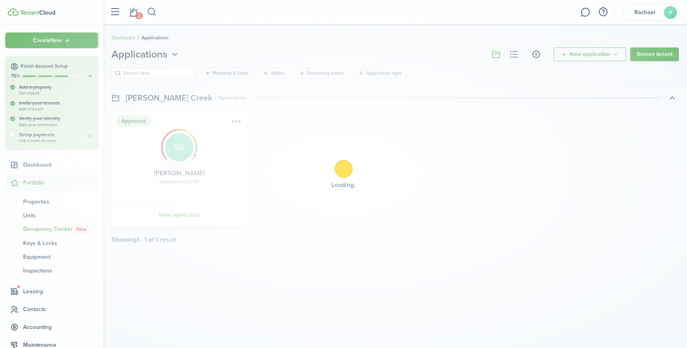
scroll to position [46, 0]
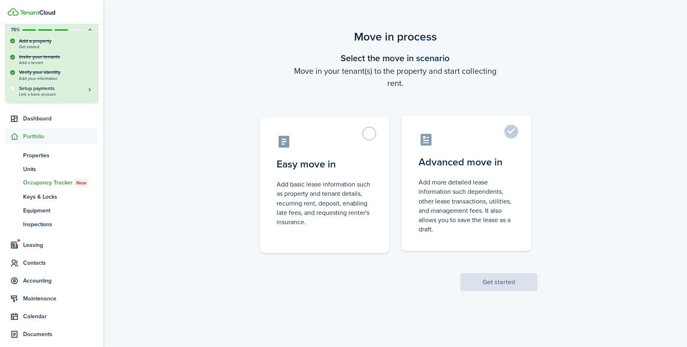
click at [510, 140] on control-radio-card-icon at bounding box center [467, 140] width 96 height 14
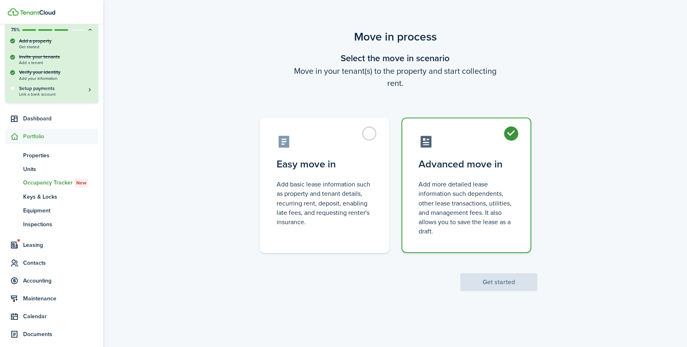
radio input "true"
click at [515, 289] on button "Get started" at bounding box center [498, 282] width 77 height 18
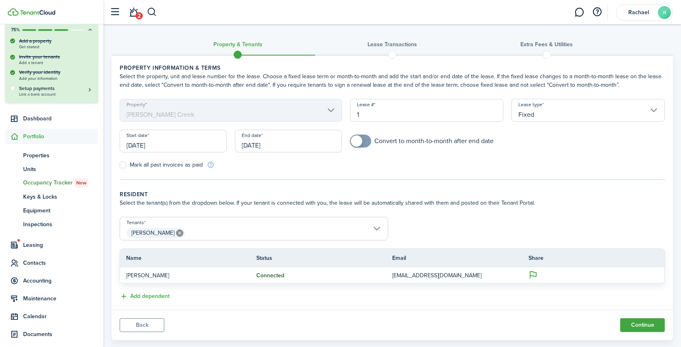
click at [145, 146] on input "[DATE]" at bounding box center [173, 141] width 107 height 23
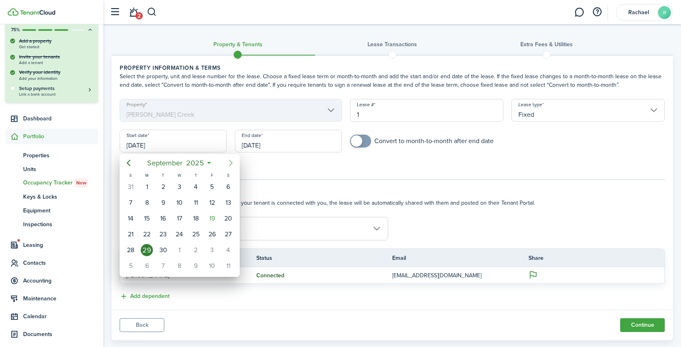
click at [228, 165] on icon "Next page" at bounding box center [231, 163] width 10 height 10
click at [180, 185] on div "1" at bounding box center [179, 187] width 12 height 12
type input "[DATE]"
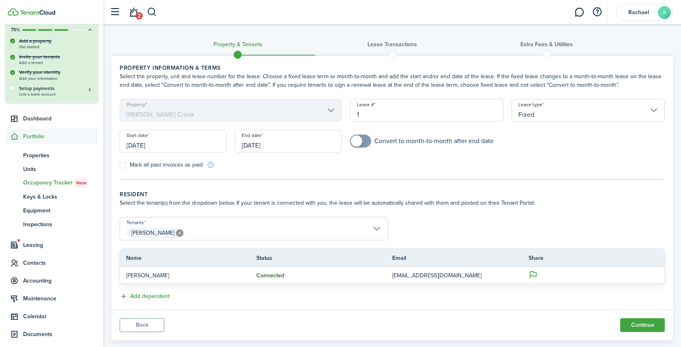
click at [264, 148] on input "[DATE]" at bounding box center [288, 141] width 107 height 23
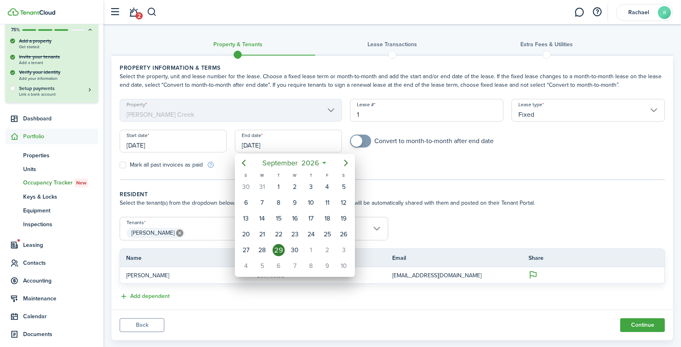
click at [394, 166] on div at bounding box center [340, 173] width 811 height 477
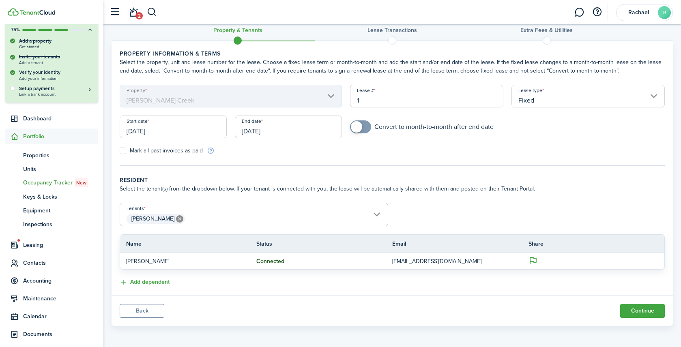
scroll to position [15, 0]
click at [604, 95] on input "Fixed" at bounding box center [587, 95] width 153 height 23
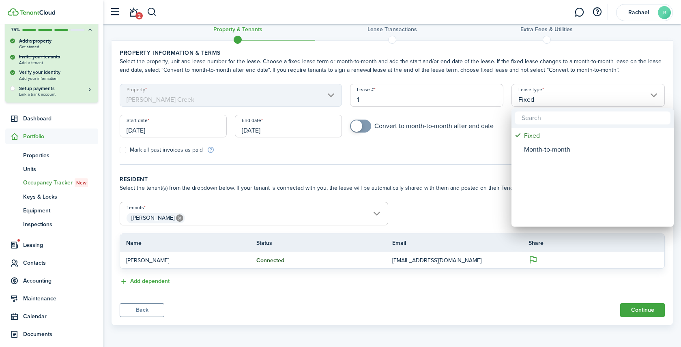
click at [480, 156] on div at bounding box center [340, 173] width 811 height 477
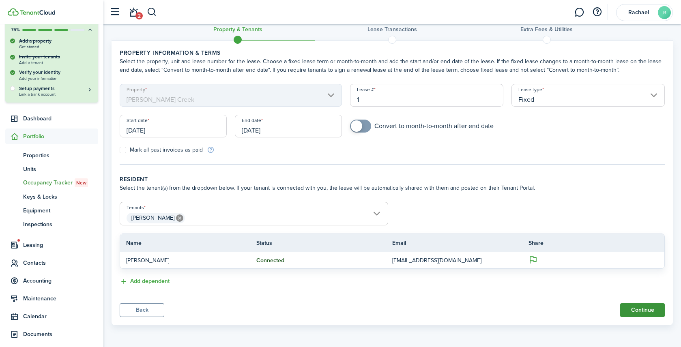
click at [654, 312] on button "Continue" at bounding box center [642, 310] width 45 height 14
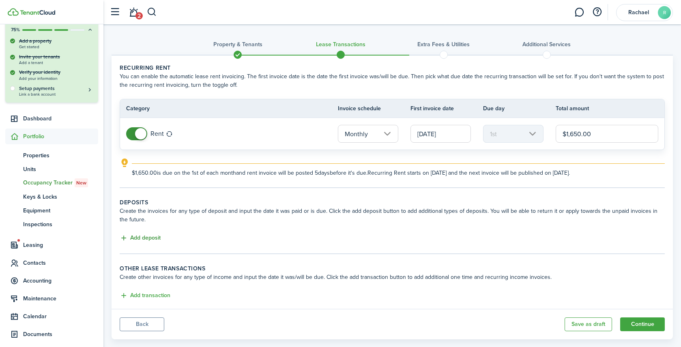
click at [153, 234] on button "Add deposit" at bounding box center [140, 238] width 41 height 9
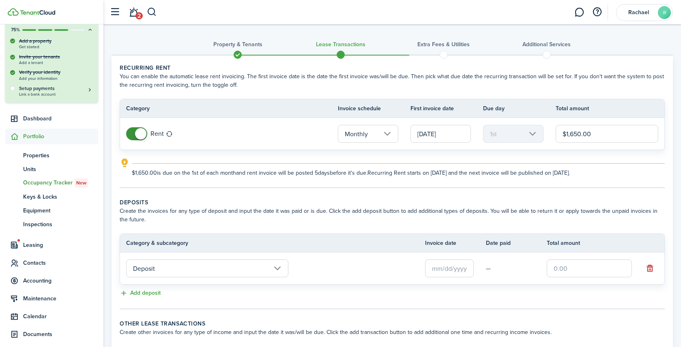
click at [436, 269] on input "text" at bounding box center [449, 269] width 49 height 18
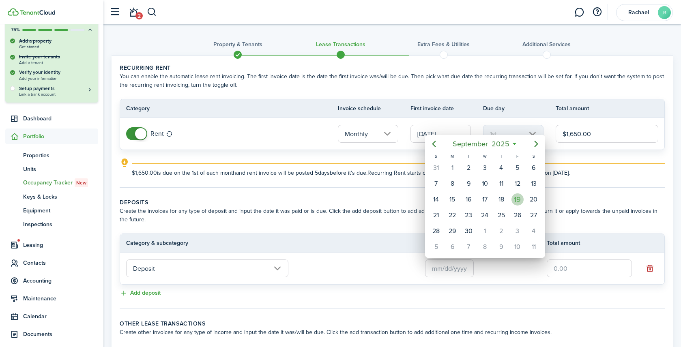
click at [520, 200] on div "19" at bounding box center [517, 199] width 12 height 12
type input "[DATE]"
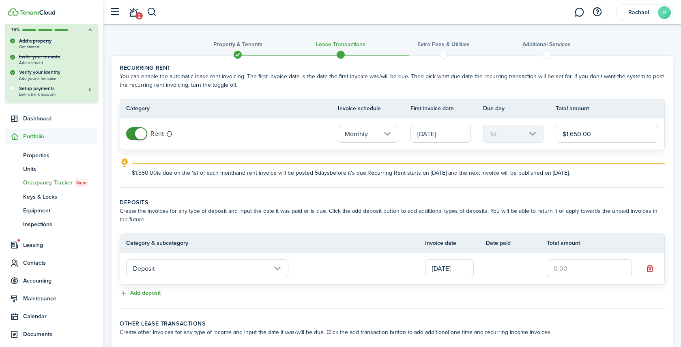
click at [555, 269] on input "text" at bounding box center [589, 269] width 85 height 18
type input "$1,650.00"
drag, startPoint x: 588, startPoint y: 235, endPoint x: 585, endPoint y: 244, distance: 9.0
click at [588, 235] on tr "Category & subcategory Invoice date Date paid Total amount" at bounding box center [392, 243] width 544 height 18
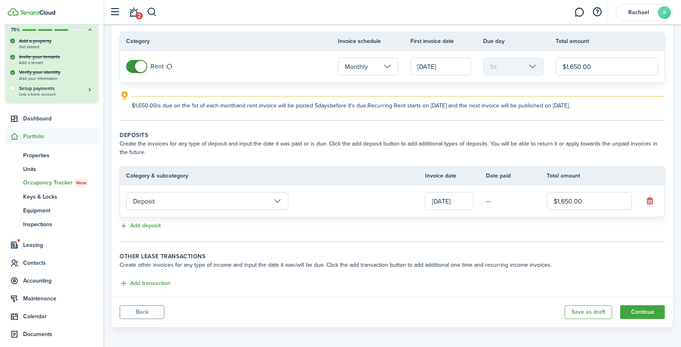
scroll to position [69, 0]
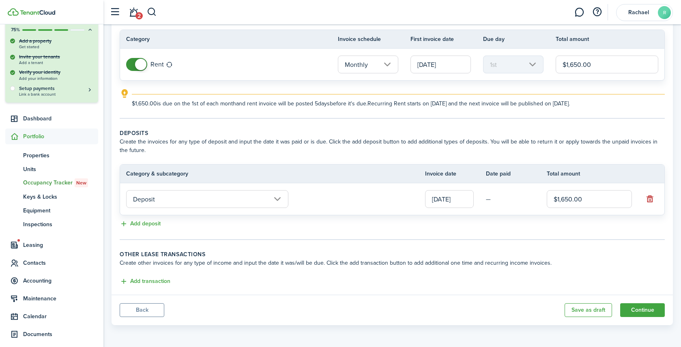
click at [146, 262] on wizard-step-header-description "Create other invoices for any type of income and input the date it was/will be …" at bounding box center [392, 263] width 545 height 9
click at [645, 313] on button "Continue" at bounding box center [642, 310] width 45 height 14
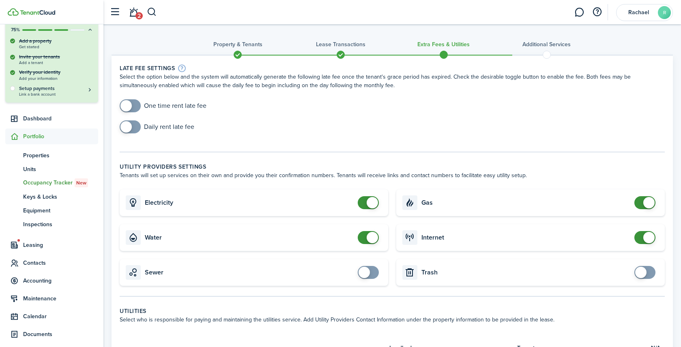
click at [134, 127] on span at bounding box center [130, 126] width 8 height 13
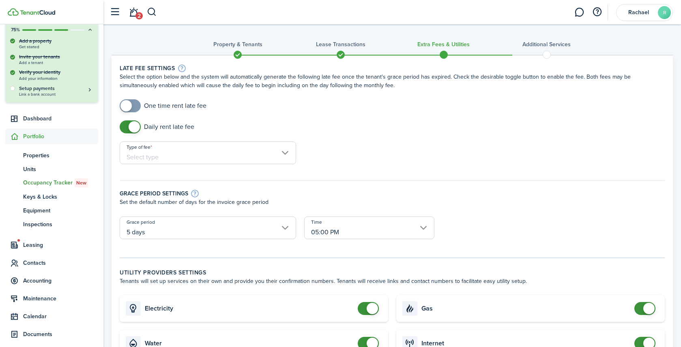
click at [165, 152] on input "Type of fee" at bounding box center [208, 153] width 176 height 23
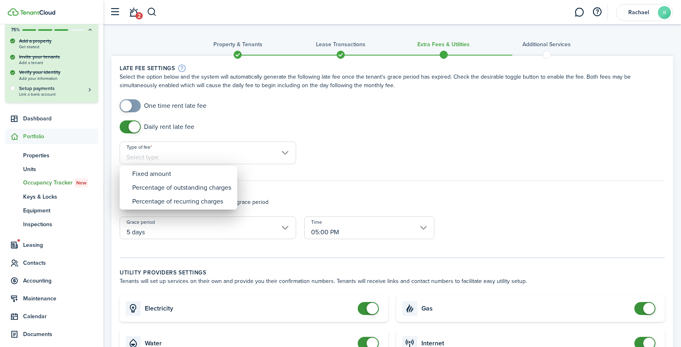
click at [128, 127] on div at bounding box center [340, 173] width 811 height 477
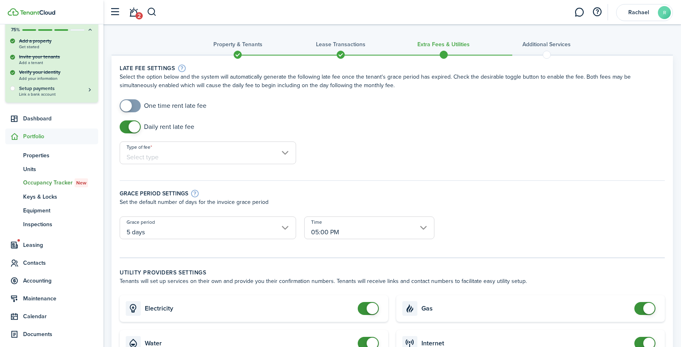
checkbox input "false"
click at [127, 126] on span at bounding box center [130, 126] width 8 height 13
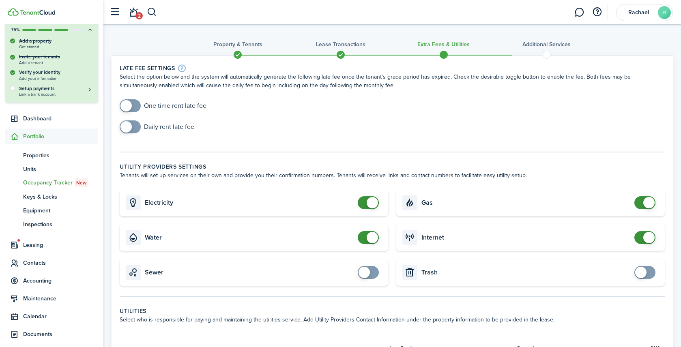
checkbox input "false"
click at [364, 236] on span at bounding box center [368, 237] width 8 height 13
checkbox input "true"
click at [131, 125] on span at bounding box center [130, 126] width 8 height 13
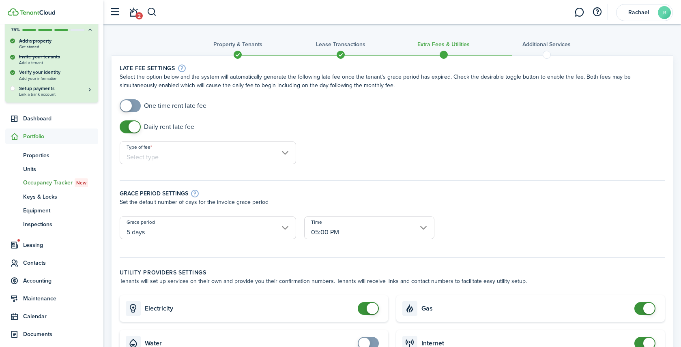
checkbox input "true"
click at [134, 107] on span at bounding box center [130, 105] width 8 height 13
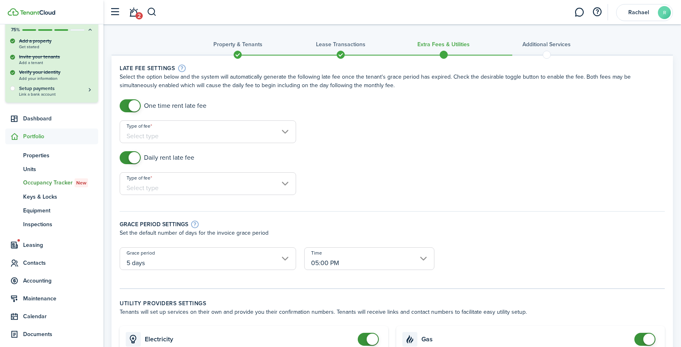
click at [142, 133] on input "Type of fee" at bounding box center [208, 131] width 176 height 23
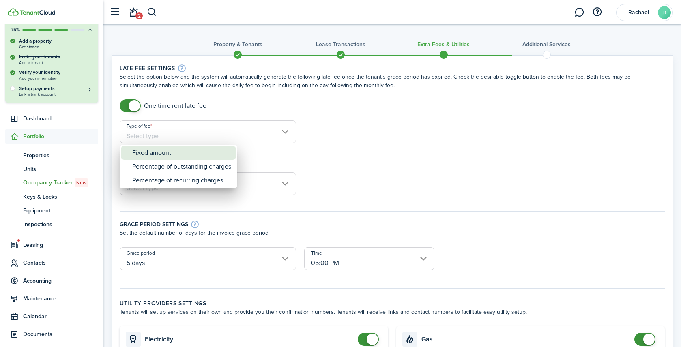
click at [149, 151] on div "Fixed amount" at bounding box center [181, 153] width 99 height 14
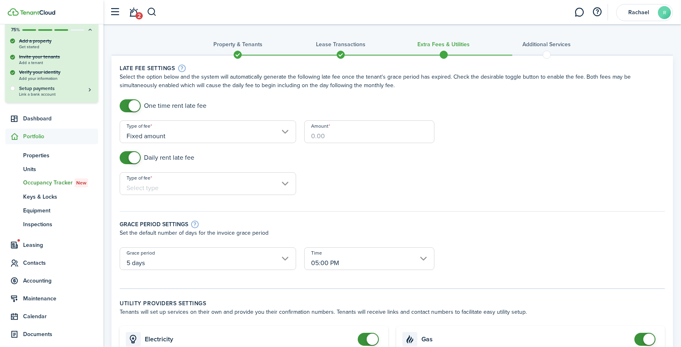
click at [266, 188] on input "Type of fee" at bounding box center [208, 183] width 176 height 23
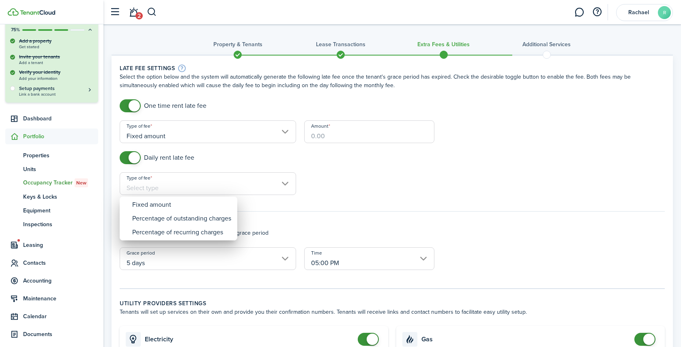
drag, startPoint x: 312, startPoint y: 165, endPoint x: 284, endPoint y: 141, distance: 37.1
click at [312, 165] on div at bounding box center [340, 173] width 811 height 477
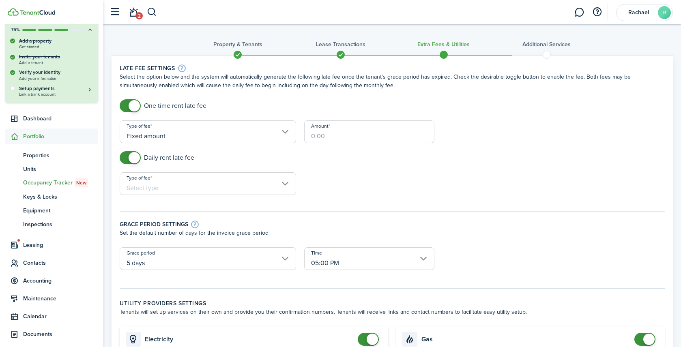
click at [279, 134] on input "Fixed amount" at bounding box center [208, 131] width 176 height 23
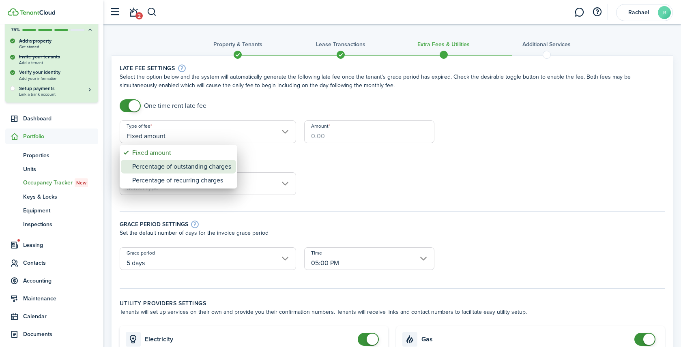
click at [176, 170] on div "Percentage of outstanding charges" at bounding box center [181, 167] width 99 height 14
type input "Percentage of outstanding charges"
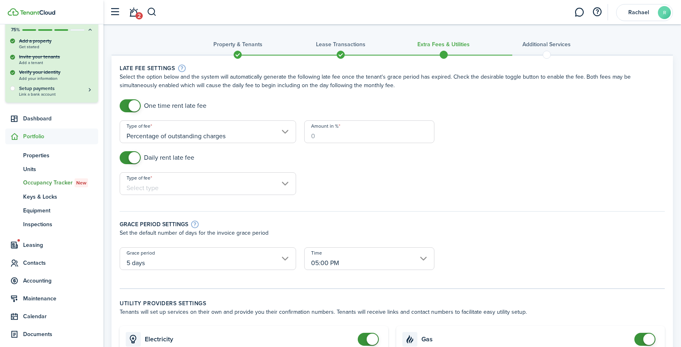
click at [183, 187] on input "Type of fee" at bounding box center [208, 183] width 176 height 23
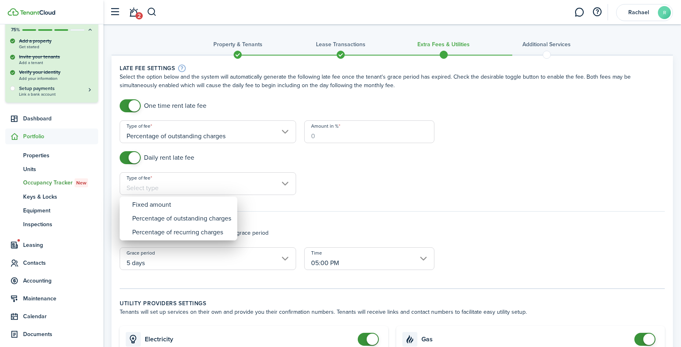
click at [309, 161] on div at bounding box center [340, 173] width 811 height 477
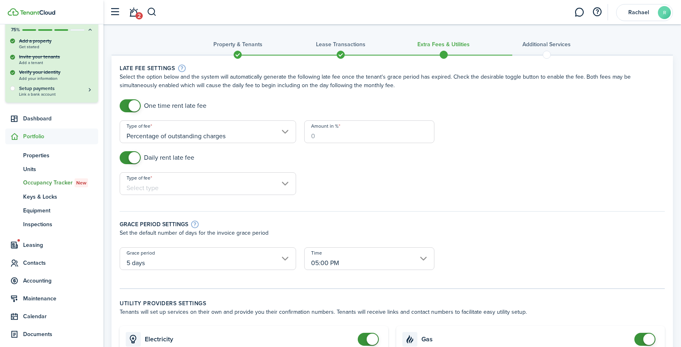
click at [311, 130] on input "Amount in %" at bounding box center [369, 131] width 130 height 23
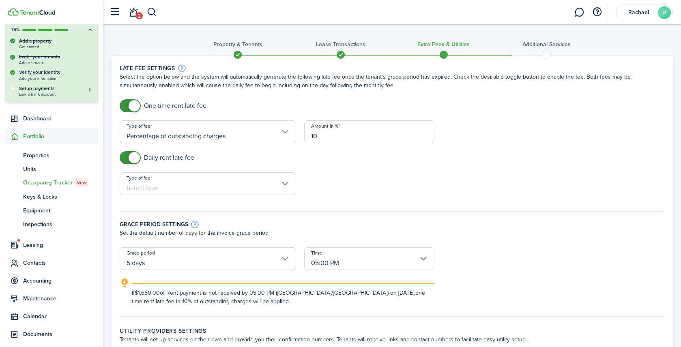
click at [266, 185] on input "Type of fee" at bounding box center [208, 183] width 176 height 23
type input "10"
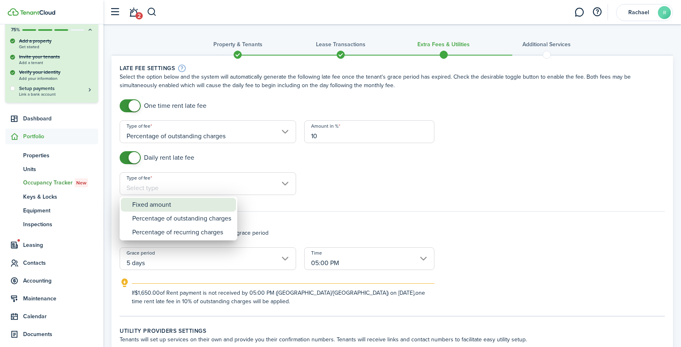
click at [214, 209] on div "Fixed amount" at bounding box center [181, 205] width 99 height 14
type input "Fixed amount"
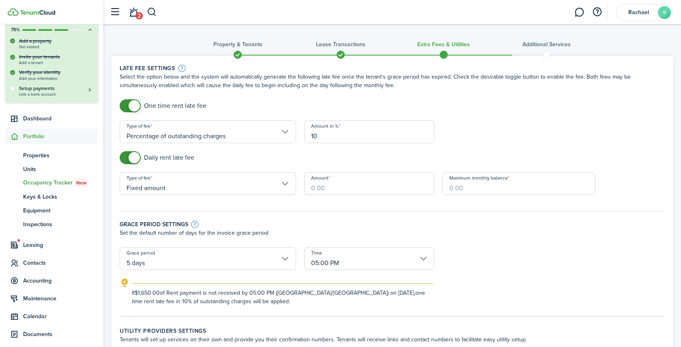
click at [359, 188] on input "Amount" at bounding box center [369, 183] width 130 height 23
type input "$10.00"
click at [479, 202] on div "Maximum monthly balance" at bounding box center [518, 187] width 161 height 31
click at [218, 185] on input "Fixed amount" at bounding box center [208, 183] width 176 height 23
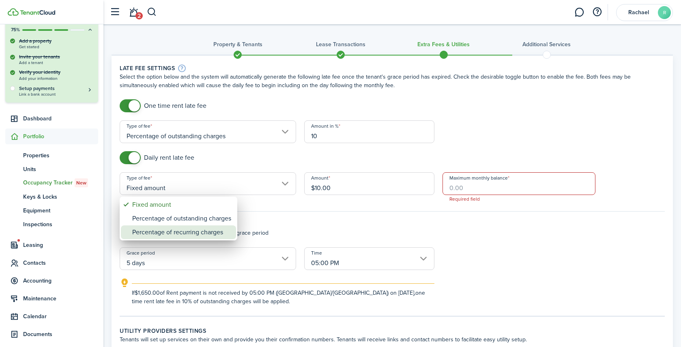
click at [202, 234] on div "Percentage of recurring charges" at bounding box center [181, 233] width 99 height 14
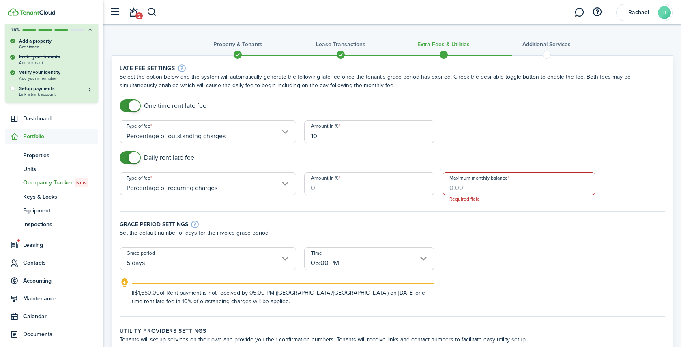
click at [352, 187] on input "Amount in %" at bounding box center [369, 183] width 130 height 23
click at [271, 176] on input "Percentage of recurring charges" at bounding box center [208, 183] width 176 height 23
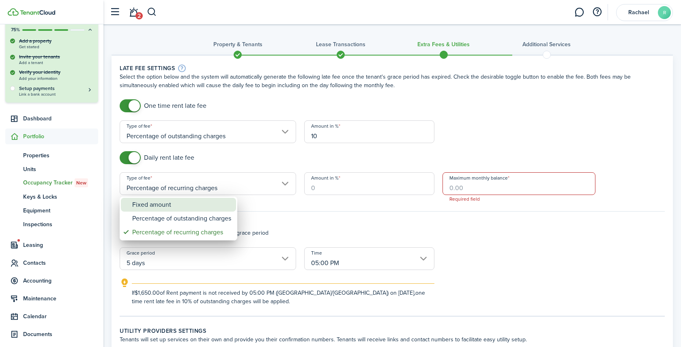
click at [201, 206] on div "Fixed amount" at bounding box center [181, 205] width 99 height 14
type input "Fixed amount"
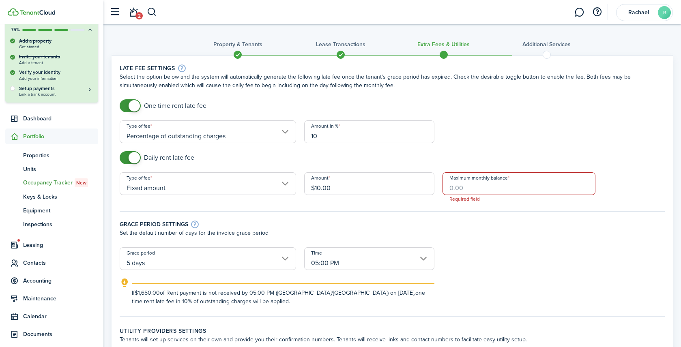
click at [448, 188] on input "Maximum monthly balance" at bounding box center [519, 183] width 153 height 23
click at [460, 180] on input "Maximum monthly balance" at bounding box center [519, 183] width 153 height 23
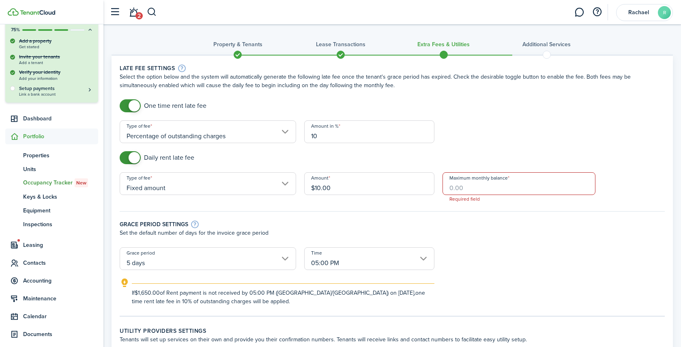
checkbox input "false"
click at [135, 156] on span at bounding box center [134, 157] width 11 height 11
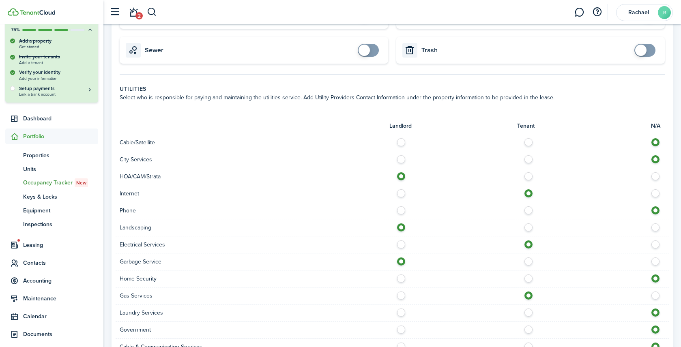
scroll to position [357, 0]
click at [398, 158] on label at bounding box center [403, 156] width 14 height 4
radio input "true"
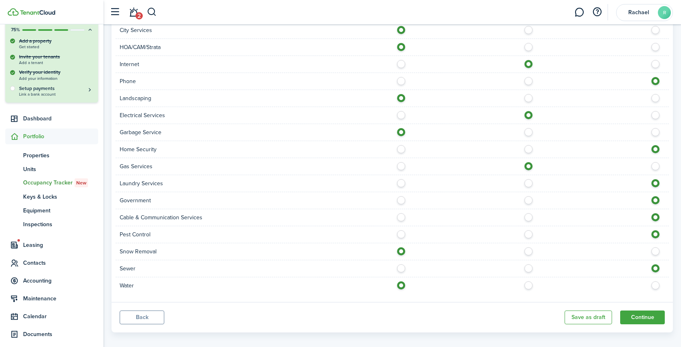
scroll to position [493, 0]
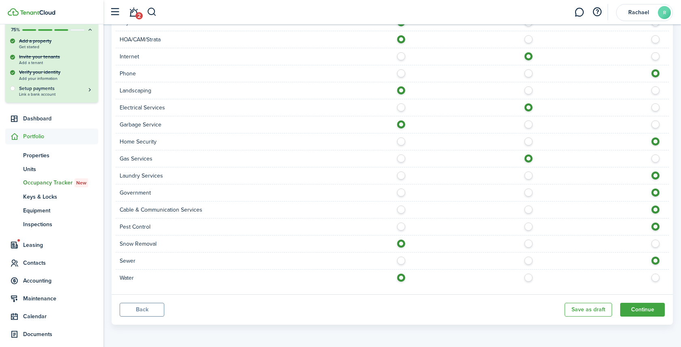
click at [401, 261] on label at bounding box center [403, 259] width 14 height 4
radio input "true"
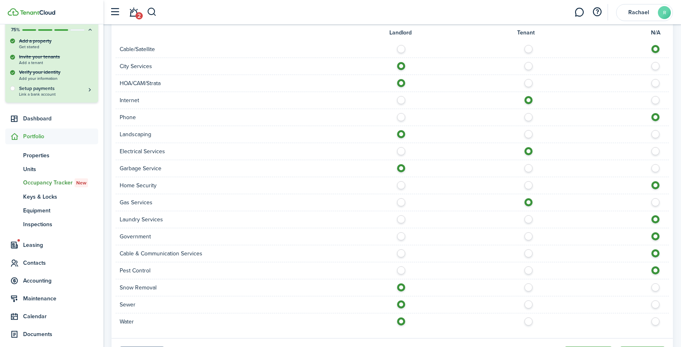
scroll to position [449, 0]
click at [653, 100] on label at bounding box center [658, 98] width 14 height 4
radio input "false"
radio input "true"
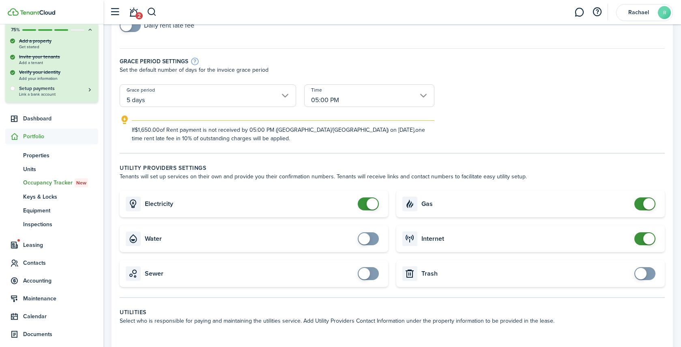
scroll to position [127, 0]
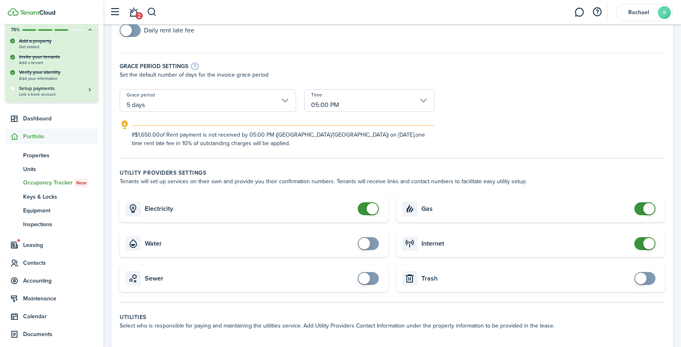
click at [645, 245] on span at bounding box center [648, 243] width 11 height 11
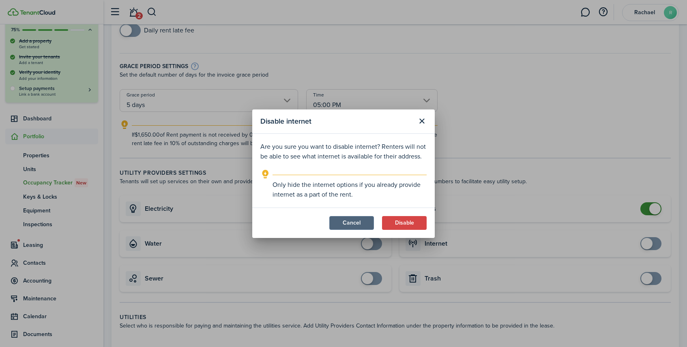
click at [358, 229] on button "Cancel" at bounding box center [351, 223] width 45 height 14
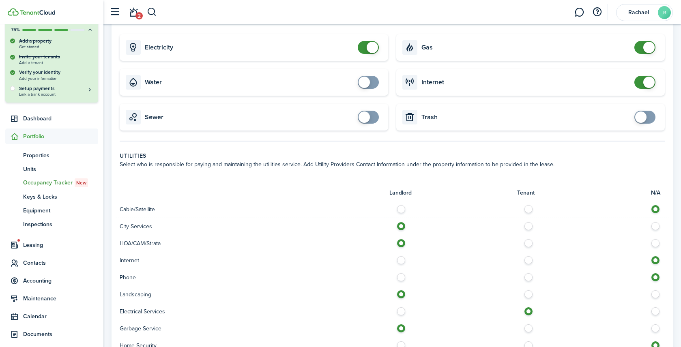
scroll to position [243, 0]
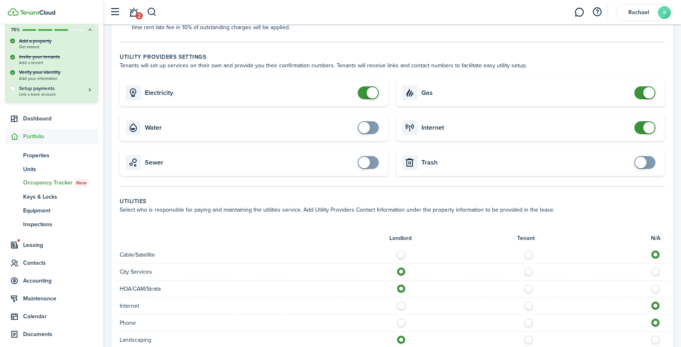
click at [641, 127] on span at bounding box center [645, 127] width 8 height 13
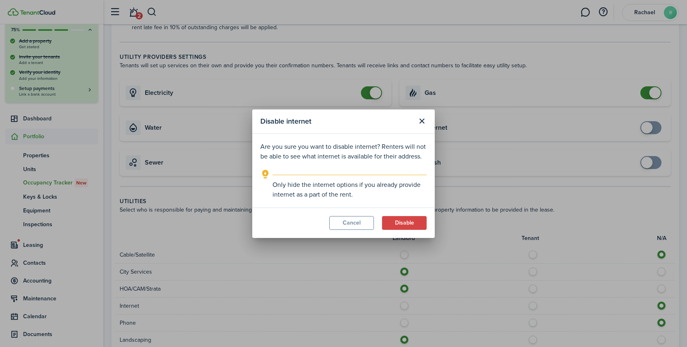
click at [357, 230] on modal-footer "Cancel Disable" at bounding box center [343, 223] width 183 height 30
click at [355, 226] on button "Cancel" at bounding box center [351, 223] width 45 height 14
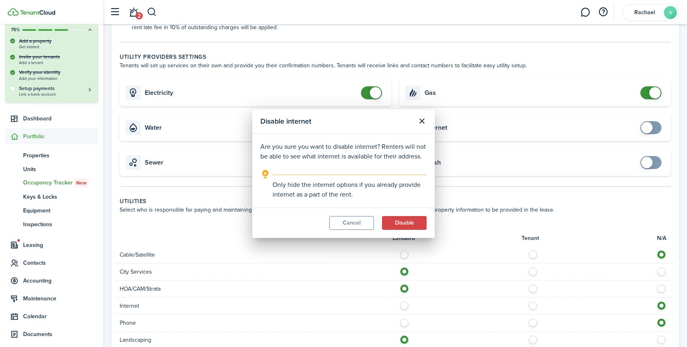
checkbox input "true"
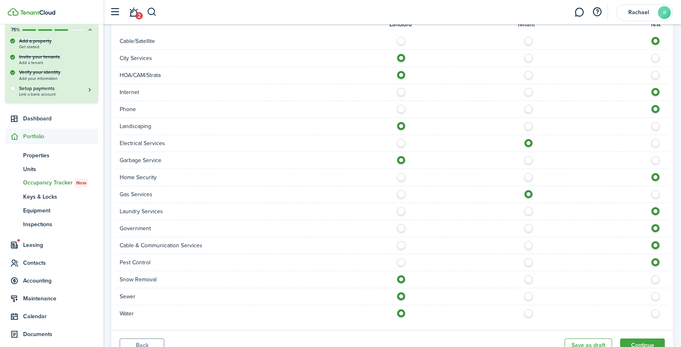
scroll to position [411, 0]
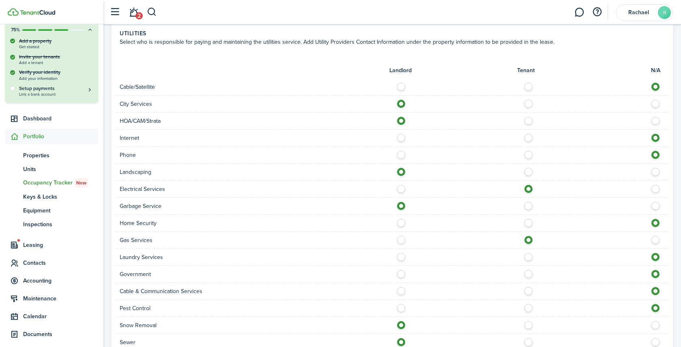
click at [529, 138] on label at bounding box center [531, 136] width 14 height 4
radio input "true"
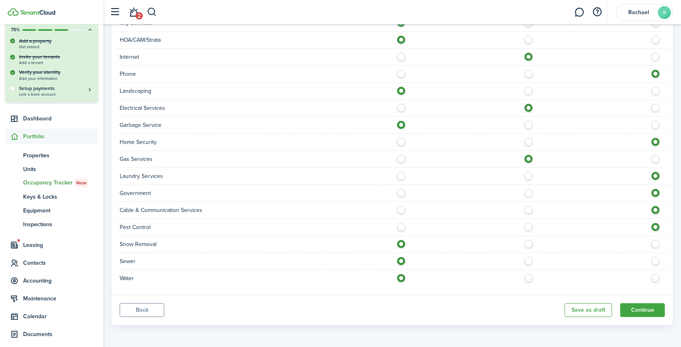
scroll to position [493, 0]
click at [640, 309] on button "Continue" at bounding box center [642, 310] width 45 height 14
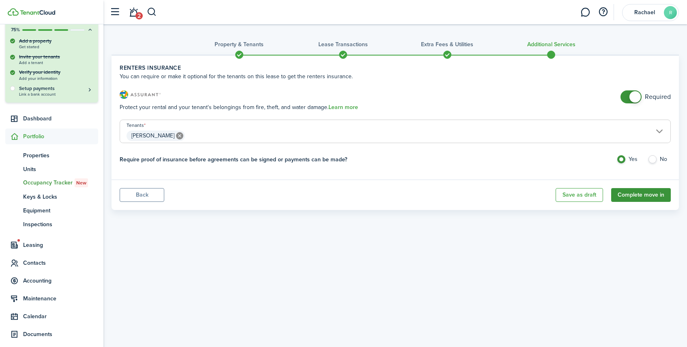
click at [638, 198] on button "Complete move in" at bounding box center [641, 195] width 60 height 14
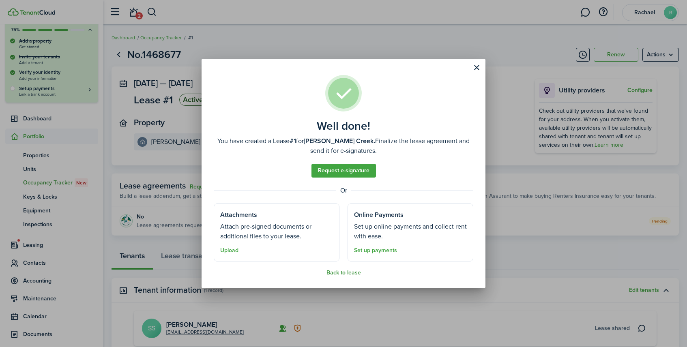
click at [336, 273] on button "Back to lease" at bounding box center [344, 273] width 34 height 6
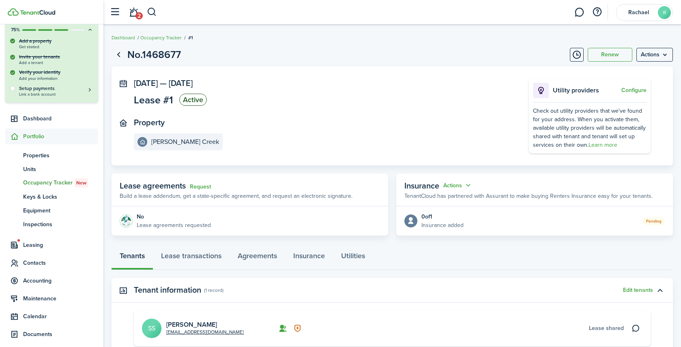
scroll to position [93, 0]
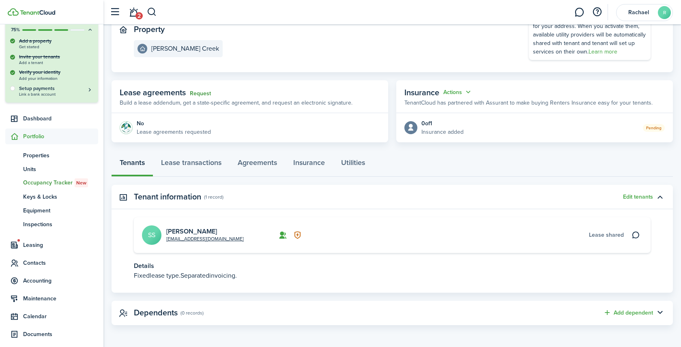
click at [194, 91] on link "Request" at bounding box center [200, 93] width 21 height 6
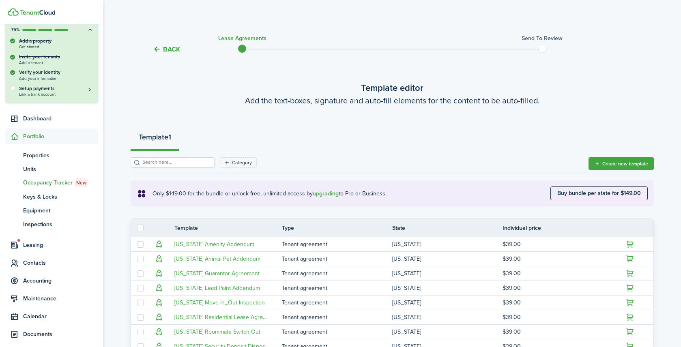
scroll to position [165, 0]
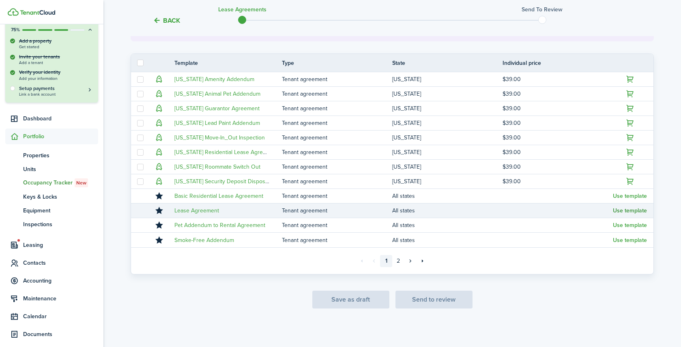
click at [626, 212] on button "Use template" at bounding box center [630, 211] width 34 height 6
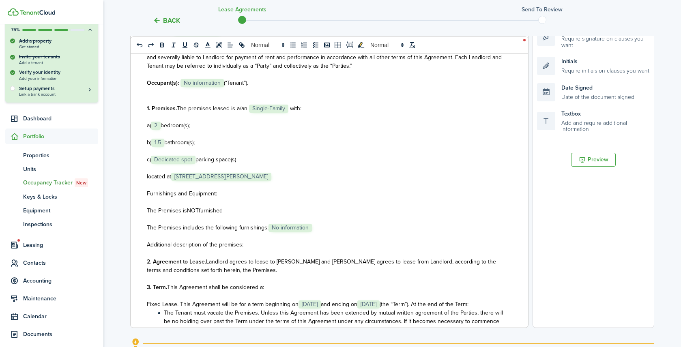
scroll to position [175, 0]
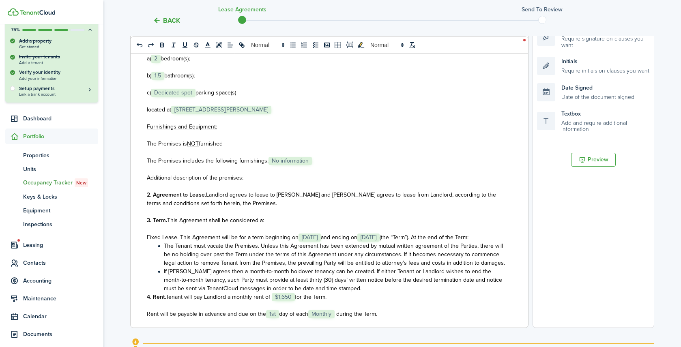
click at [297, 163] on span "No information" at bounding box center [290, 161] width 43 height 8
select select
click at [303, 143] on select "Select size 8px 9px 10px 11px 12px 13px 14px 15px 16px 17px 18px 19px 20px 21px…" at bounding box center [289, 144] width 40 height 14
click at [296, 162] on span "No information" at bounding box center [290, 161] width 43 height 8
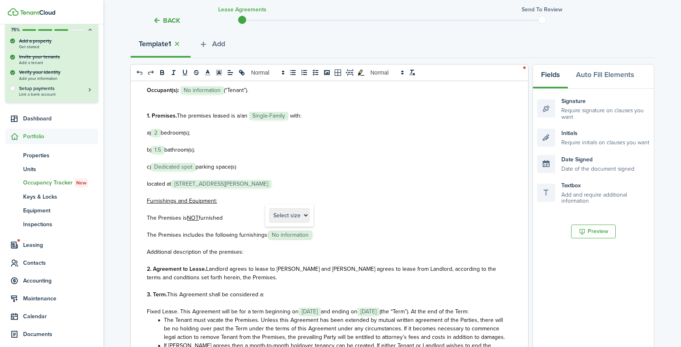
scroll to position [166, 0]
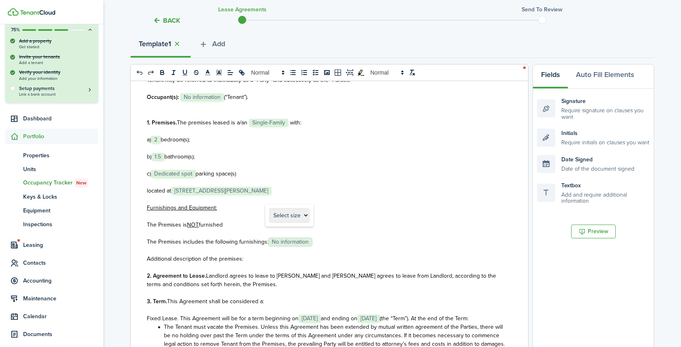
click at [284, 243] on span "No information" at bounding box center [290, 242] width 43 height 8
click at [302, 224] on select "Select size 8px 9px 10px 11px 12px 13px 14px 15px 16px 17px 18px 19px 20px 21px…" at bounding box center [289, 225] width 40 height 14
click at [269, 218] on select "Select size 8px 9px 10px 11px 12px 13px 14px 15px 16px 17px 18px 19px 20px 21px…" at bounding box center [289, 225] width 40 height 14
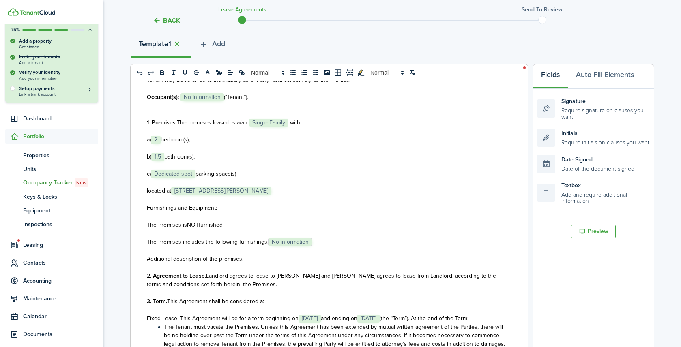
click at [348, 233] on p at bounding box center [326, 233] width 359 height 9
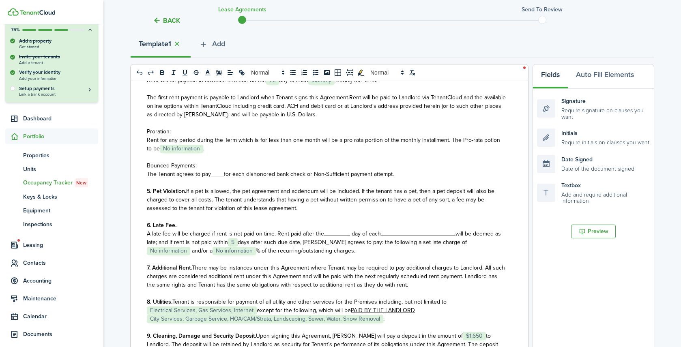
scroll to position [486, 0]
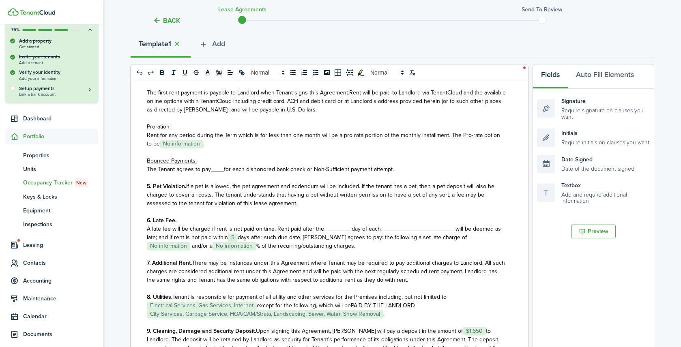
click at [421, 233] on span "_______________________" at bounding box center [418, 229] width 75 height 9
click at [338, 233] on span "A late fee will be charged if rent is not paid on time. Rent paid after the____…" at bounding box center [264, 229] width 234 height 9
click at [161, 148] on p "Rent for any period during the Term which is for less than one month will be a …" at bounding box center [326, 139] width 359 height 17
click at [180, 148] on span "No information" at bounding box center [181, 144] width 43 height 8
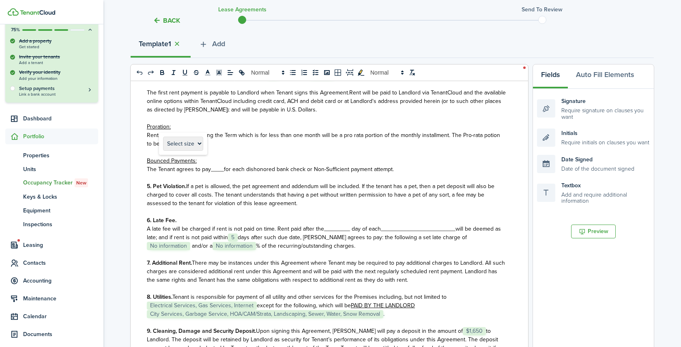
click at [191, 148] on span "No information" at bounding box center [181, 144] width 43 height 8
click at [285, 148] on span "Rent for any period during the Term which is for less than one month will be a …" at bounding box center [323, 139] width 353 height 17
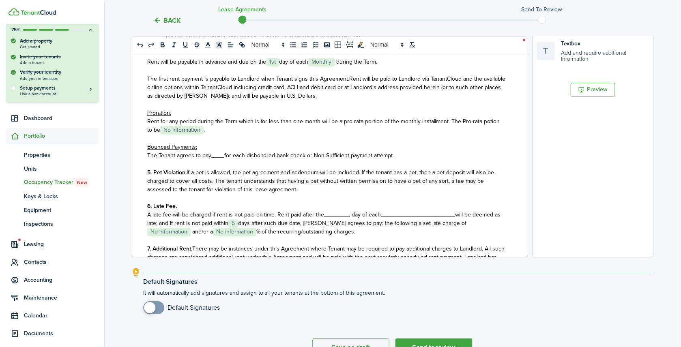
scroll to position [307, 0]
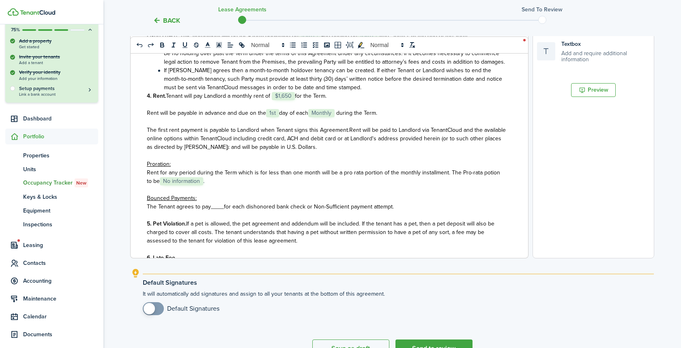
click at [176, 185] on span "No information" at bounding box center [181, 181] width 43 height 8
click at [250, 151] on span "Rent will be paid to Landlord via TenantCloud and the available online options …" at bounding box center [326, 139] width 359 height 26
click at [181, 185] on span "No information" at bounding box center [181, 181] width 43 height 8
click at [139, 47] on icon "undo: undo" at bounding box center [139, 44] width 7 height 7
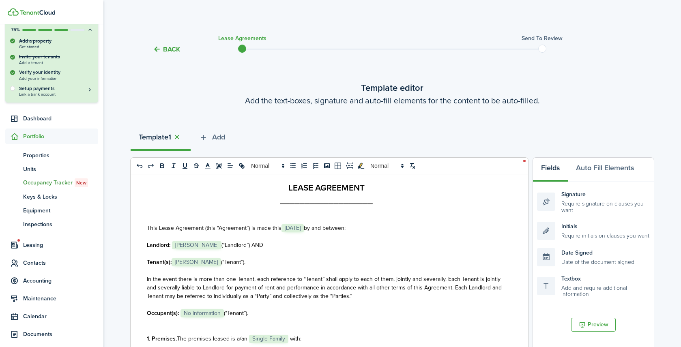
scroll to position [43, 0]
click at [200, 316] on span "No information" at bounding box center [201, 314] width 43 height 8
click at [357, 283] on p "In the event there is more than one Tenant, each reference to “Tenant” shall ap…" at bounding box center [326, 288] width 359 height 26
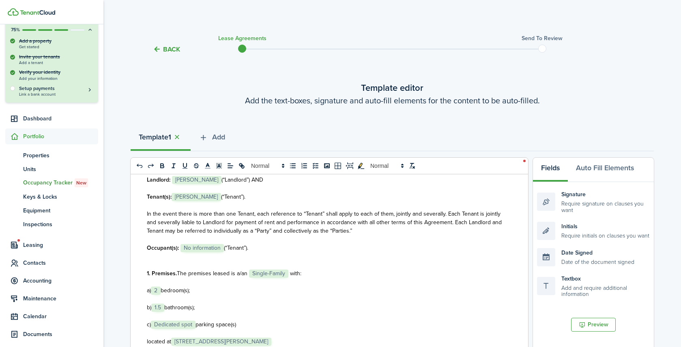
scroll to position [108, 0]
click at [202, 250] on span "No information" at bounding box center [201, 249] width 43 height 8
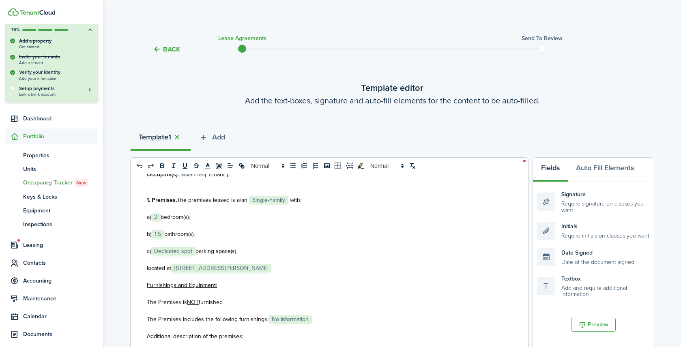
scroll to position [172, 0]
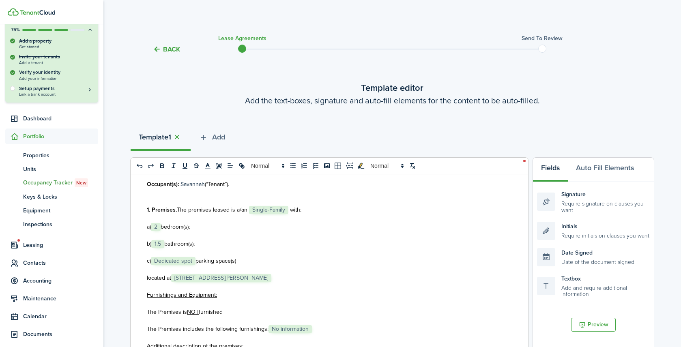
click at [276, 211] on span "Single-Family" at bounding box center [268, 210] width 39 height 8
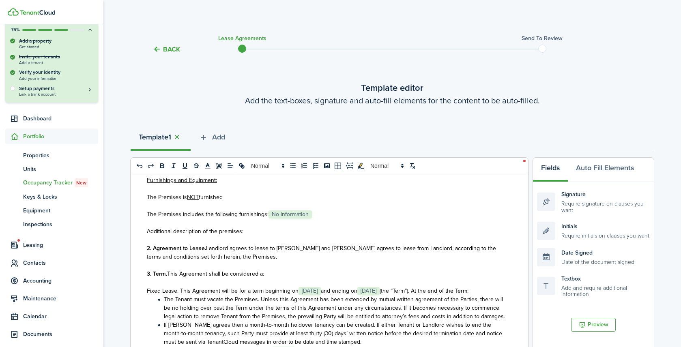
scroll to position [247, 0]
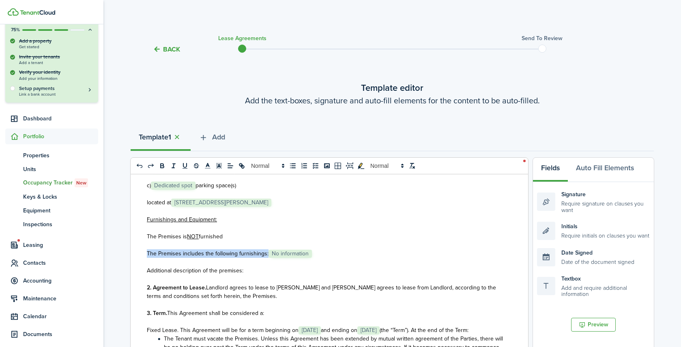
drag, startPoint x: 315, startPoint y: 253, endPoint x: 145, endPoint y: 256, distance: 170.0
click at [145, 256] on div "State of ﻿ MT ﻿ LEASE AGREEMENT ___________________ This Lease Agreement (this …" at bounding box center [326, 333] width 391 height 318
click at [290, 255] on span "No information" at bounding box center [290, 254] width 43 height 8
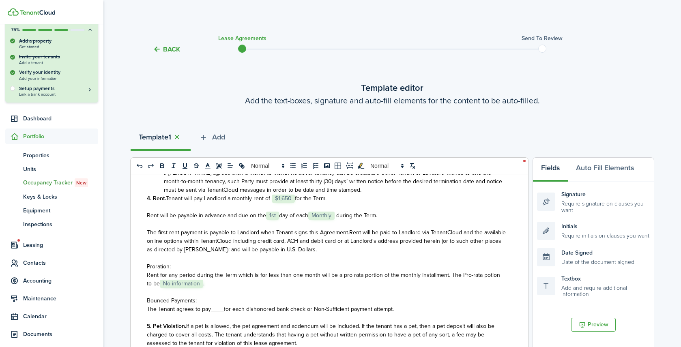
scroll to position [490, 0]
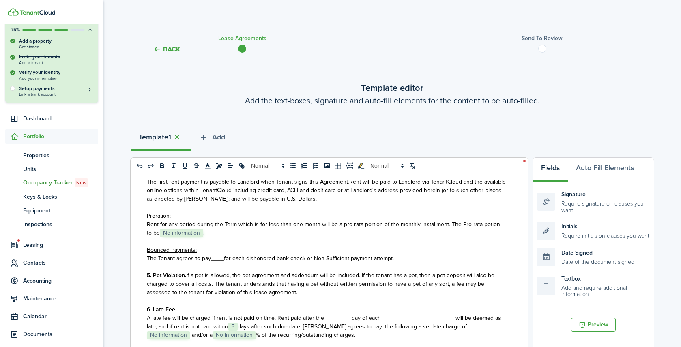
click at [185, 237] on span "No information" at bounding box center [181, 233] width 43 height 8
click at [210, 237] on p "Rent for any period during the Term which is for less than one month will be a …" at bounding box center [326, 228] width 359 height 17
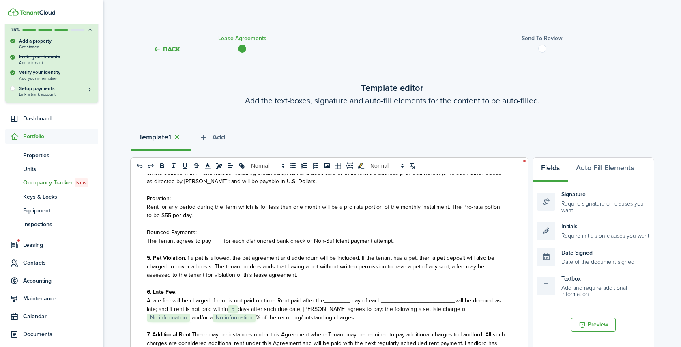
scroll to position [515, 0]
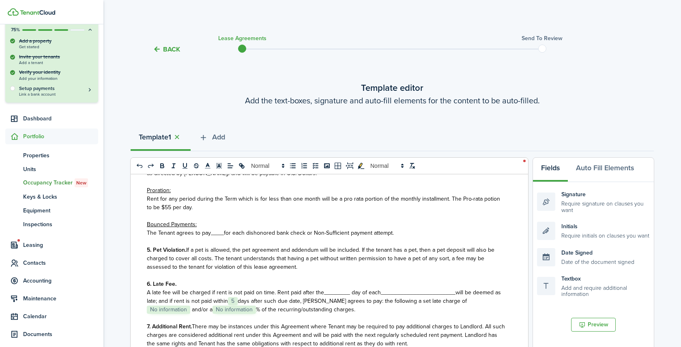
click at [220, 237] on span "____" at bounding box center [217, 233] width 13 height 9
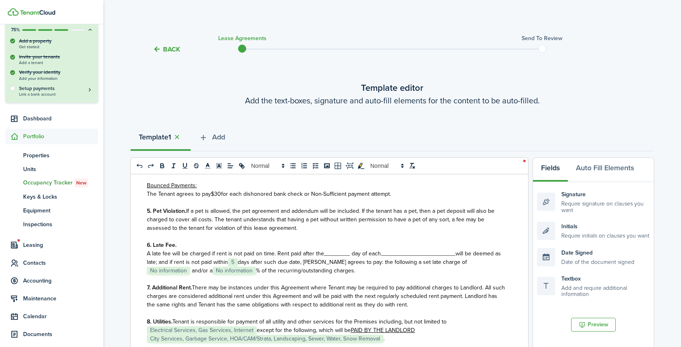
scroll to position [561, 0]
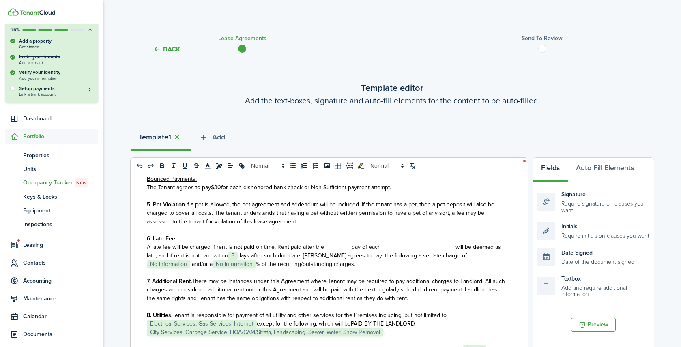
click at [338, 251] on span "A late fee will be charged if rent is not paid on time. Rent paid after the____…" at bounding box center [264, 247] width 234 height 9
drag, startPoint x: 348, startPoint y: 264, endPoint x: 321, endPoint y: 266, distance: 27.3
click at [321, 251] on span "A late fee will be charged if rent is not paid on time. Rent paid after the____…" at bounding box center [264, 247] width 234 height 9
drag, startPoint x: 438, startPoint y: 266, endPoint x: 363, endPoint y: 266, distance: 74.6
click at [363, 266] on p "A late fee will be charged if rent is not paid on time. Rent paid after the 5th…" at bounding box center [326, 256] width 359 height 26
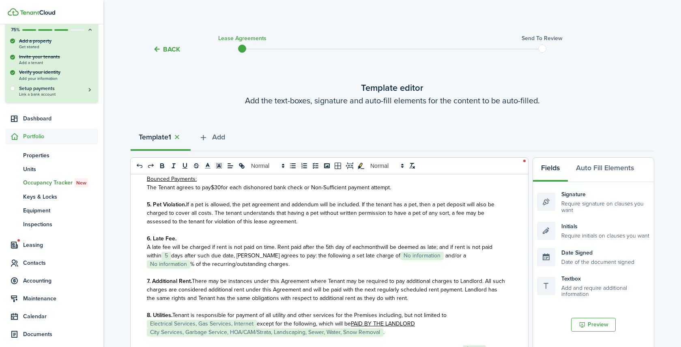
click at [328, 251] on span "A late fee will be charged if rent is not paid on time. Rent paid after the 5th…" at bounding box center [256, 247] width 218 height 9
drag, startPoint x: 370, startPoint y: 274, endPoint x: 438, endPoint y: 271, distance: 68.2
click at [438, 269] on p "A late fee will be charged if rent is not paid on time. Rent paid after the 3rd…" at bounding box center [326, 256] width 359 height 26
click at [190, 269] on span "No information" at bounding box center [168, 264] width 43 height 8
drag, startPoint x: 441, startPoint y: 274, endPoint x: 376, endPoint y: 273, distance: 65.7
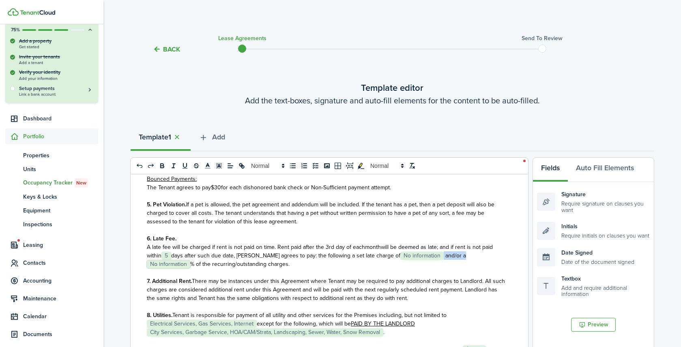
click at [376, 269] on p "A late fee will be charged if rent is not paid on time. Rent paid after the 3rd…" at bounding box center [326, 256] width 359 height 26
click at [402, 260] on span "No information" at bounding box center [423, 256] width 43 height 8
click at [378, 269] on p "A late fee will be charged if rent is not paid on time. Rent paid after the 3rd…" at bounding box center [326, 256] width 359 height 26
click at [387, 269] on span "% of the recurring/outstanding charges." at bounding box center [315, 259] width 337 height 17
click at [381, 269] on p "A late fee will be charged if rent is not paid on time. Rent paid after the 3rd…" at bounding box center [326, 256] width 359 height 26
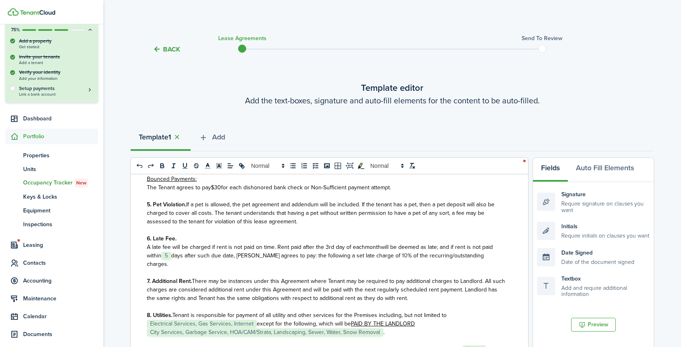
click at [390, 269] on span "% of the recurring/outstanding charges." at bounding box center [315, 259] width 337 height 17
click at [400, 260] on span at bounding box center [401, 255] width 2 height 9
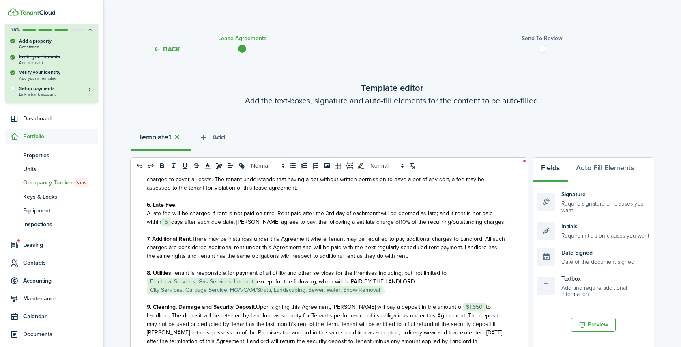
scroll to position [603, 0]
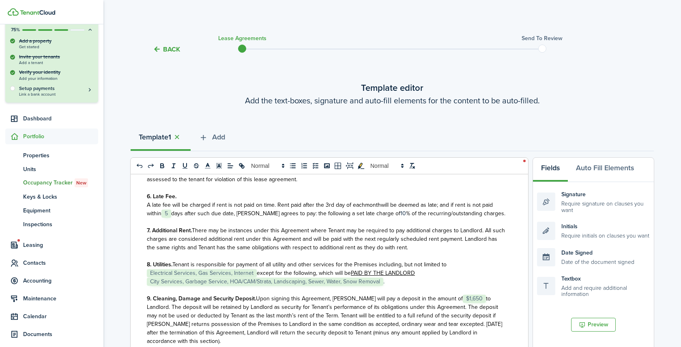
click at [406, 218] on span "% of the recurring/outstanding charges." at bounding box center [455, 213] width 99 height 9
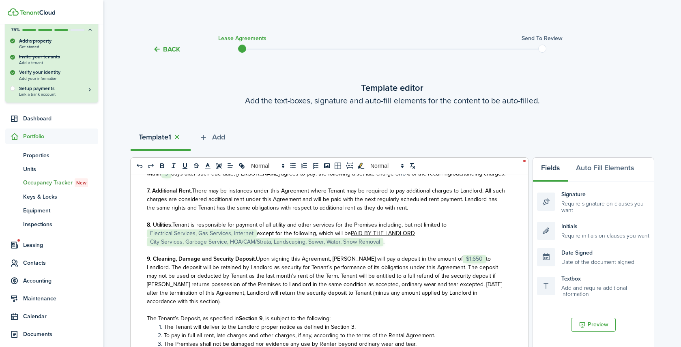
scroll to position [648, 0]
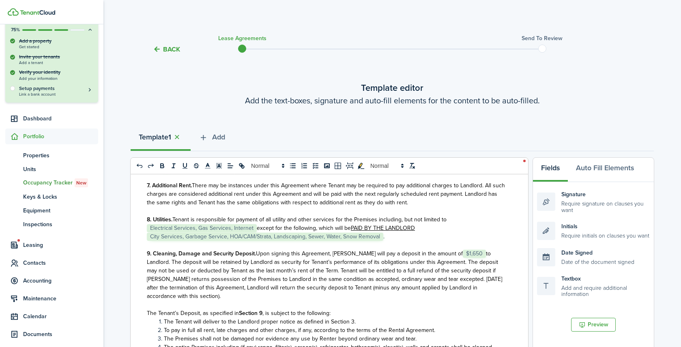
click at [379, 241] on span "City Services, Garbage Service, HOA/CAM/Strata, Landscaping, Sewer, Water, Snow…" at bounding box center [265, 237] width 236 height 8
click at [281, 238] on select "Select size 8px 9px 10px 11px 12px 13px 14px 15px 16px 17px 18px 19px 20px 21px…" at bounding box center [265, 237] width 40 height 14
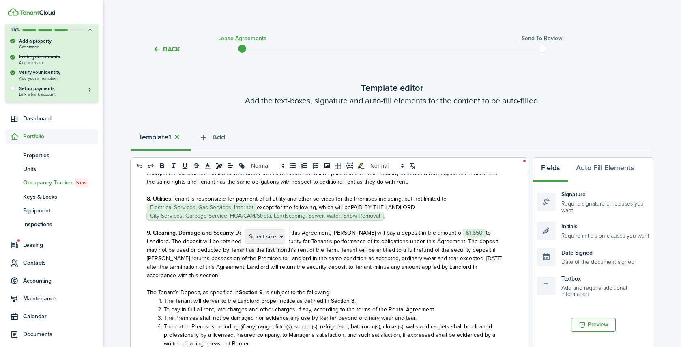
scroll to position [712, 0]
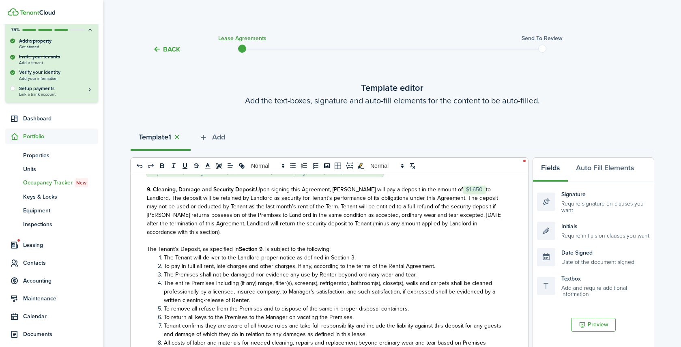
click at [410, 228] on span "to Landlord. The deposit will be retained by Landlord as security for Tenant’s …" at bounding box center [324, 210] width 355 height 51
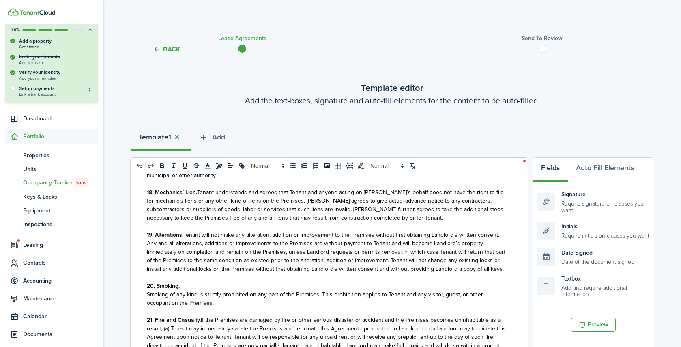
scroll to position [1320, 0]
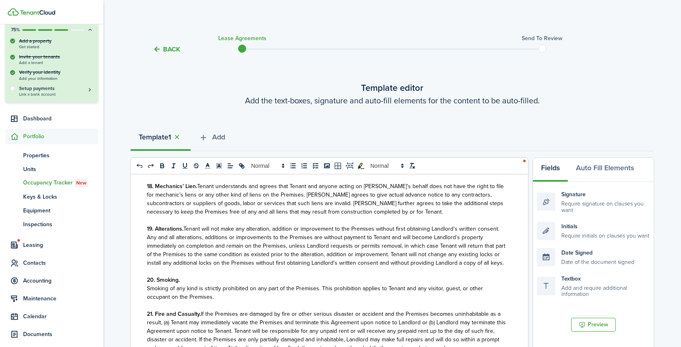
click at [271, 239] on span "Tenant will not make any alteration, addition or improvement to the Premises wi…" at bounding box center [326, 246] width 359 height 43
click at [294, 239] on span "Tenant will not make any alteration, addition or improvement to the Premises wi…" at bounding box center [326, 246] width 359 height 43
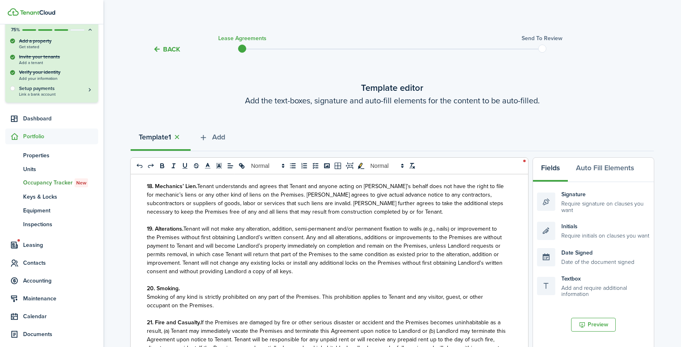
click at [439, 238] on span "Tenant will not make any alteration, addition, semi-permanent and/or permanent …" at bounding box center [325, 250] width 356 height 51
click at [139, 165] on icon "undo: undo" at bounding box center [140, 166] width 6 height 4
click at [138, 165] on icon "undo: undo" at bounding box center [139, 165] width 7 height 7
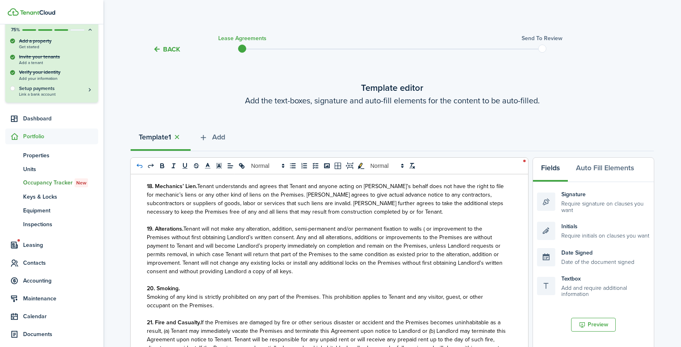
click at [138, 165] on icon "undo: undo" at bounding box center [139, 165] width 7 height 7
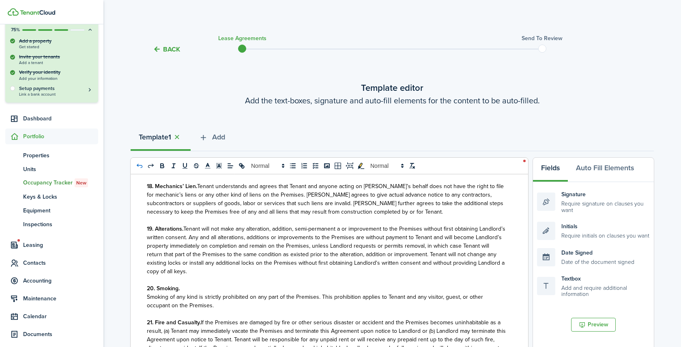
click at [138, 165] on icon "undo: undo" at bounding box center [139, 165] width 7 height 7
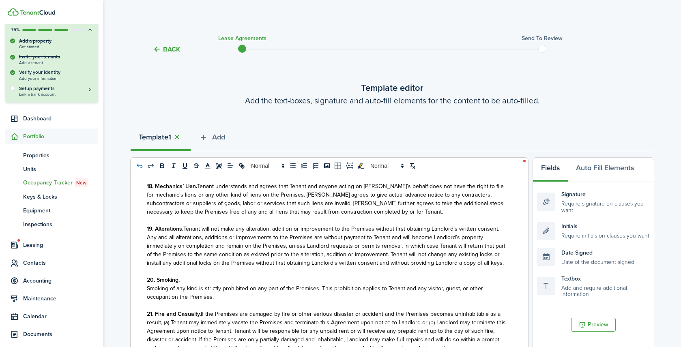
click at [138, 165] on icon "undo: undo" at bounding box center [139, 165] width 7 height 7
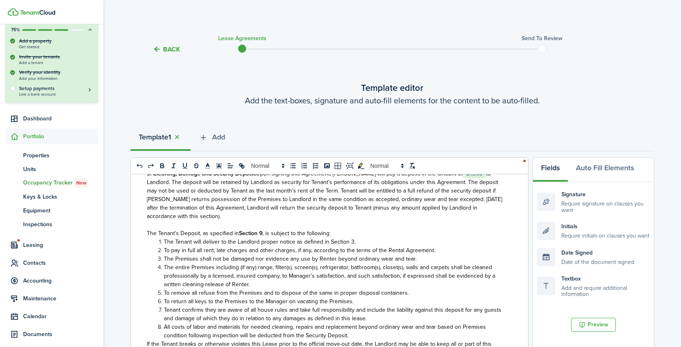
scroll to position [836, 0]
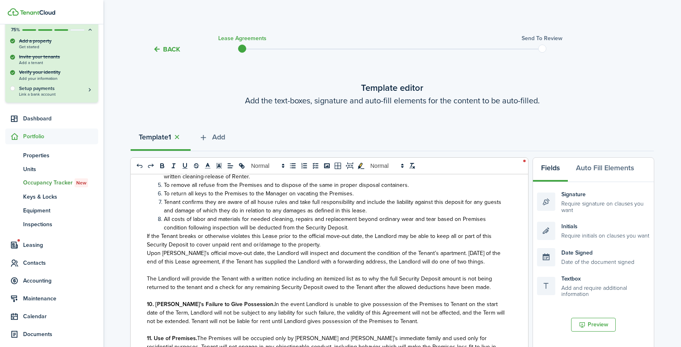
click at [383, 232] on li "All costs of labor and materials for needed cleaning, repairs and replacement b…" at bounding box center [330, 223] width 350 height 17
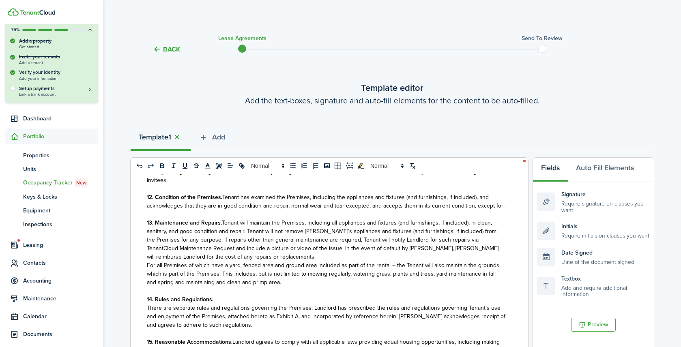
scroll to position [964, 0]
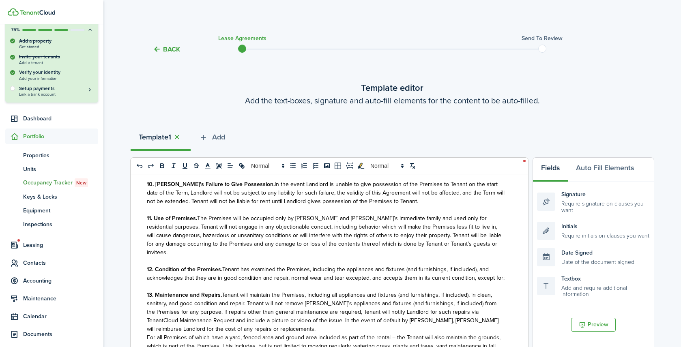
click at [483, 236] on span "The Premises will be occupied only by [PERSON_NAME] and [PERSON_NAME]’s immedia…" at bounding box center [324, 235] width 355 height 43
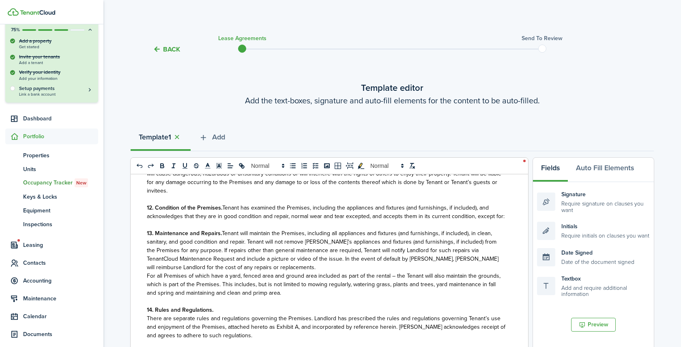
scroll to position [1027, 0]
click at [247, 271] on p "13. Maintenance and Repairs. Tenant will maintain the Premises, including all a…" at bounding box center [326, 249] width 359 height 43
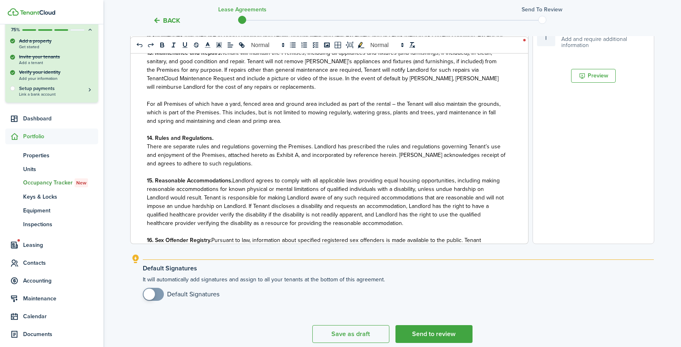
scroll to position [921, 0]
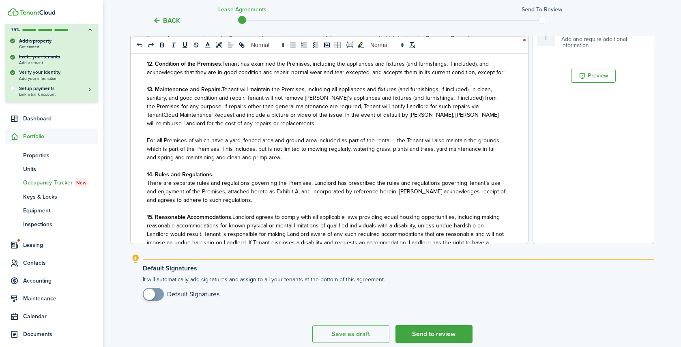
click at [238, 128] on p "13. Maintenance and Repairs. Tenant will maintain the Premises, including all a…" at bounding box center [326, 106] width 359 height 43
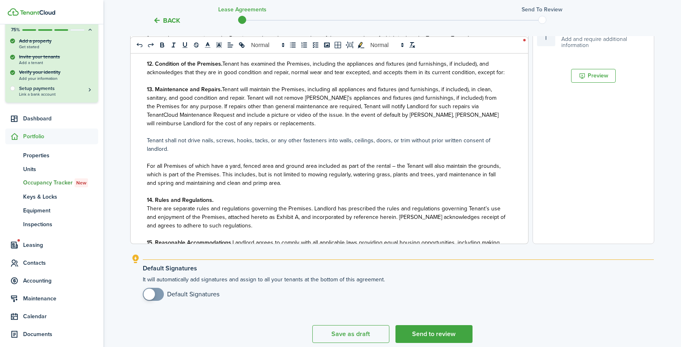
click at [148, 147] on p "Tenant shall not drive nails, screws, hooks, tacks, or any other fasteners into…" at bounding box center [326, 144] width 359 height 17
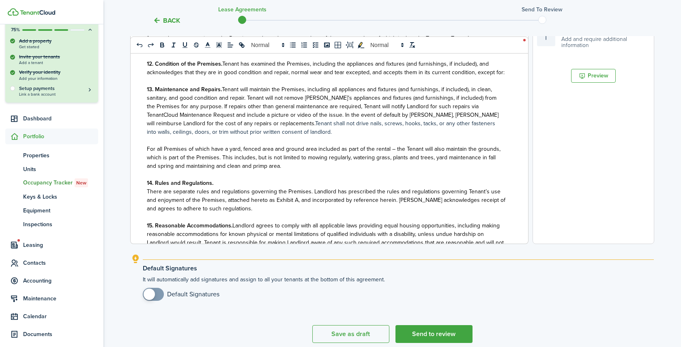
click at [249, 122] on span "Tenant will maintain the Premises, including all appliances and fixtures (and f…" at bounding box center [323, 106] width 352 height 43
click at [249, 136] on p "13. Maintenance and Repairs. Tenant will maintain the Premises, including all a…" at bounding box center [326, 110] width 359 height 51
drag, startPoint x: 243, startPoint y: 114, endPoint x: 243, endPoint y: 125, distance: 10.1
click at [243, 114] on span "Tenant will maintain the Premises, including all appliances and fixtures (and f…" at bounding box center [323, 106] width 352 height 43
click at [249, 136] on p "13. Maintenance and Repairs. Tenant will maintain the Premises, including all a…" at bounding box center [326, 110] width 359 height 51
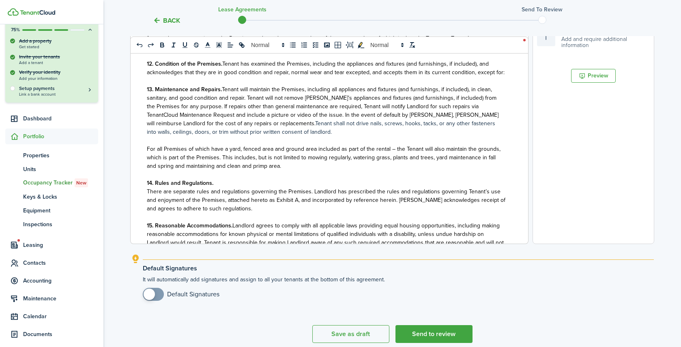
click at [235, 110] on p "13. Maintenance and Repairs. Tenant will maintain the Premises, including all a…" at bounding box center [326, 110] width 359 height 51
click at [257, 133] on p "13. Maintenance and Repairs. Tenant will maintain the Premises, including all a…" at bounding box center [326, 110] width 359 height 51
drag, startPoint x: 223, startPoint y: 130, endPoint x: 256, endPoint y: 137, distance: 33.1
click at [256, 135] on p "13. Maintenance and Repairs. Tenant will maintain the Premises, including all a…" at bounding box center [326, 109] width 359 height 51
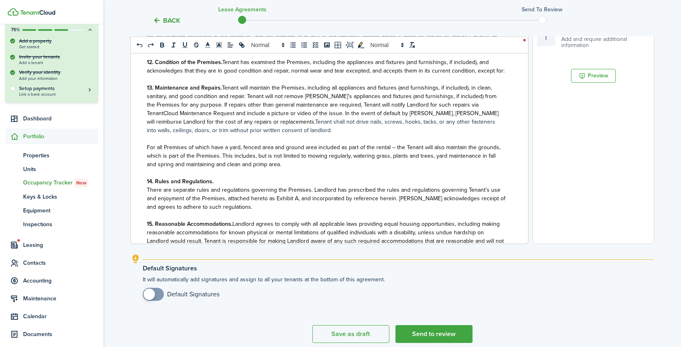
copy p "Tenant shall not drive nails, screws, hooks, tacks, or any other fasteners into…"
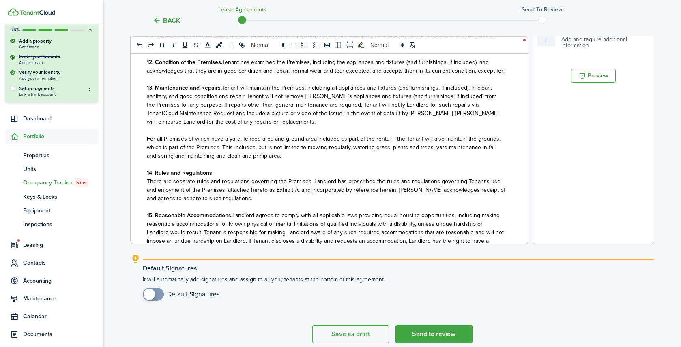
click at [247, 104] on span "Tenant will maintain the Premises, including all appliances and fixtures (and f…" at bounding box center [323, 105] width 352 height 43
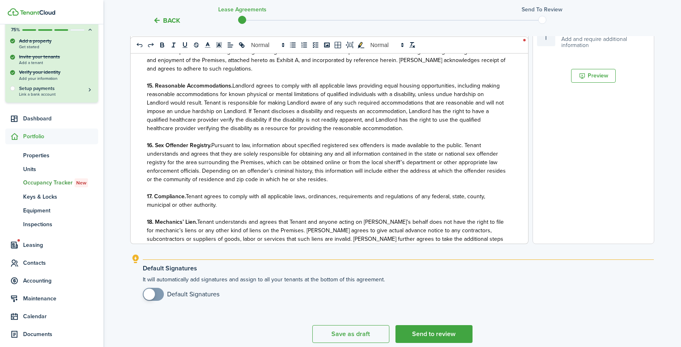
scroll to position [1068, 0]
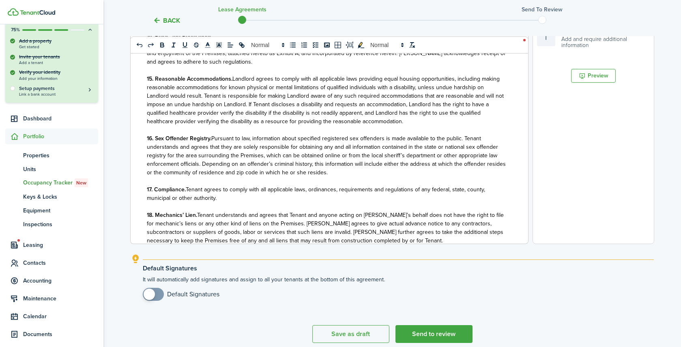
checkbox input "true"
click at [155, 292] on span at bounding box center [153, 294] width 8 height 13
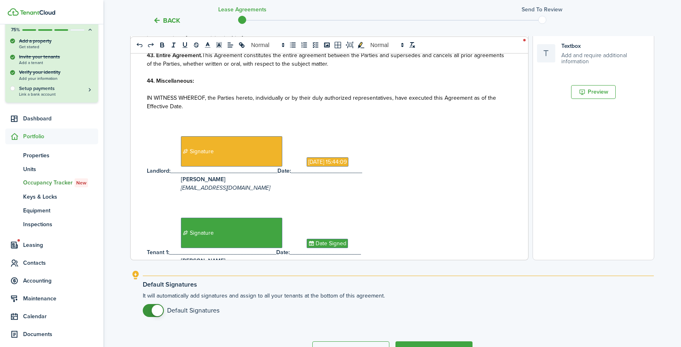
scroll to position [284, 0]
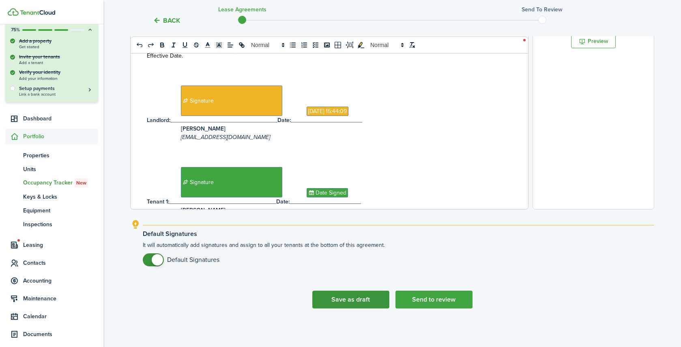
click at [342, 297] on button "Save as draft" at bounding box center [350, 300] width 77 height 18
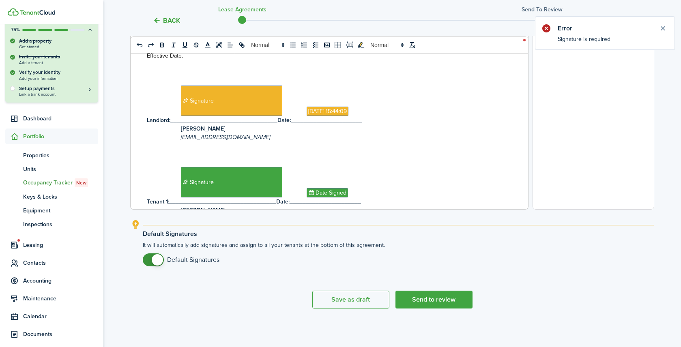
drag, startPoint x: 307, startPoint y: 97, endPoint x: 258, endPoint y: 136, distance: 63.0
click at [302, 86] on p at bounding box center [326, 81] width 359 height 9
click at [238, 112] on span "Signature" at bounding box center [231, 101] width 101 height 30
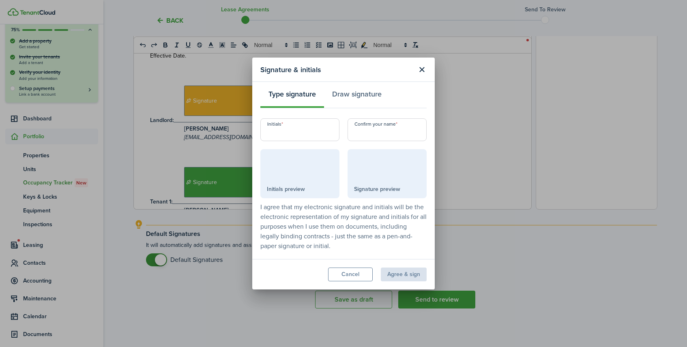
click at [327, 133] on input "Initials" at bounding box center [299, 129] width 79 height 23
type input "REC"
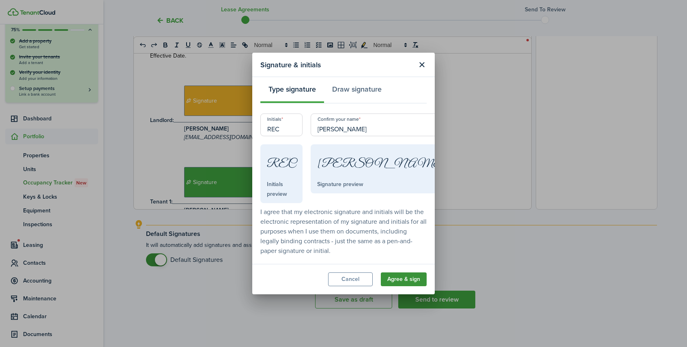
type input "[PERSON_NAME]"
click at [415, 276] on button "Agree & sign" at bounding box center [404, 280] width 46 height 14
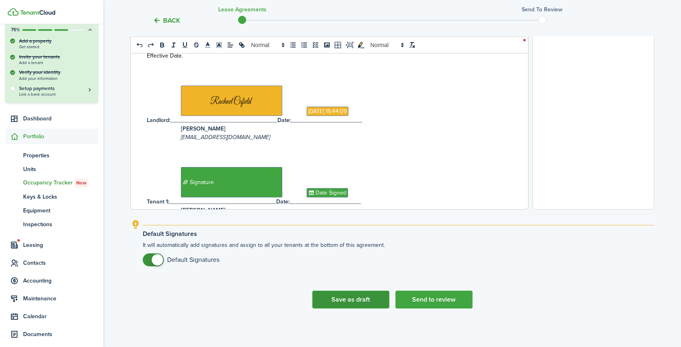
click at [347, 298] on button "Save as draft" at bounding box center [350, 300] width 77 height 18
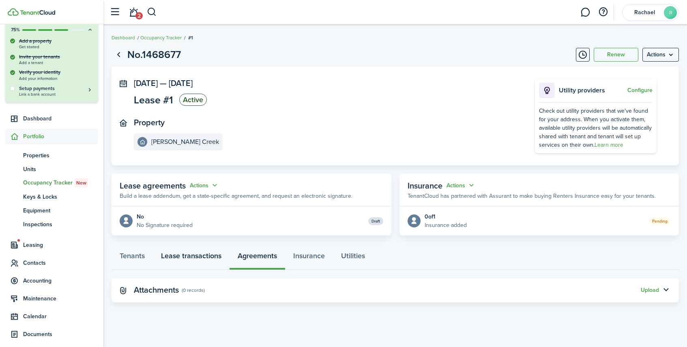
click at [200, 261] on link "Lease transactions" at bounding box center [191, 258] width 77 height 24
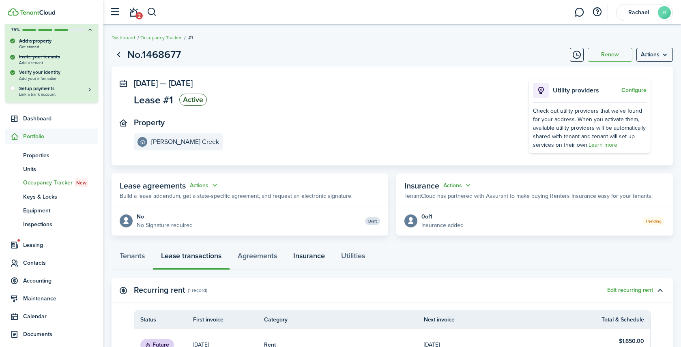
scroll to position [141, 0]
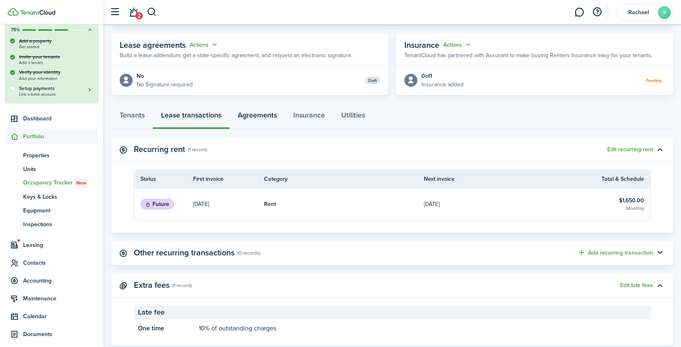
click at [263, 114] on link "Agreements" at bounding box center [258, 117] width 56 height 24
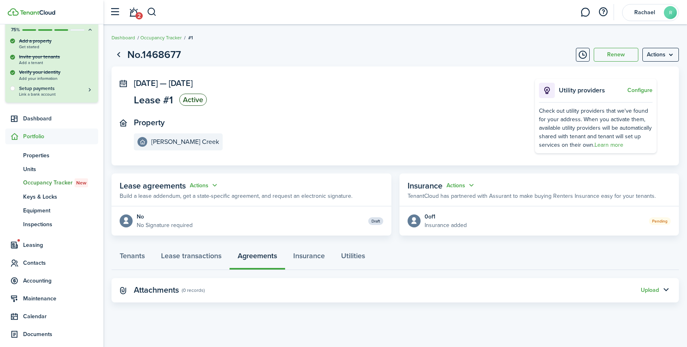
click at [441, 116] on panel-main-inner "[DATE] — [DATE] Lease #1 Active Property [PERSON_NAME][GEOGRAPHIC_DATA]" at bounding box center [322, 115] width 377 height 72
click at [270, 130] on panel-main-section "Property [PERSON_NAME][GEOGRAPHIC_DATA]" at bounding box center [322, 134] width 377 height 32
click at [659, 59] on menu-btn "Actions" at bounding box center [660, 55] width 37 height 14
click at [658, 69] on button "Edit" at bounding box center [643, 73] width 71 height 14
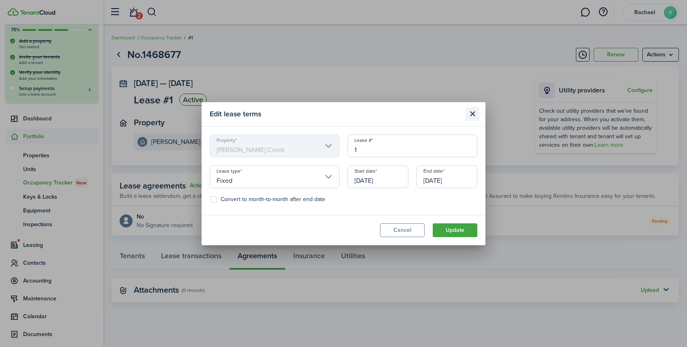
click at [473, 114] on button "Close modal" at bounding box center [473, 114] width 14 height 14
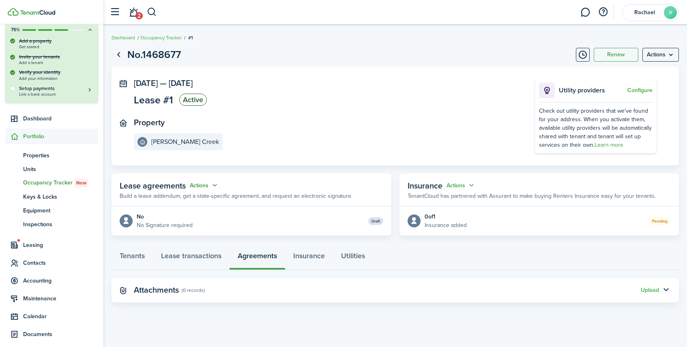
click at [203, 188] on button "Actions" at bounding box center [204, 185] width 29 height 9
click at [189, 197] on link "Edit" at bounding box center [184, 201] width 71 height 14
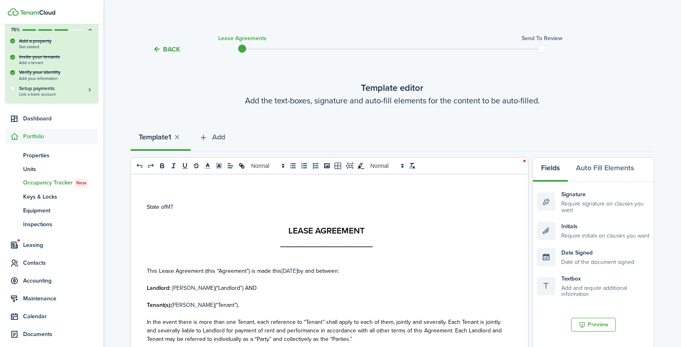
click at [517, 116] on lease-agreement-wizard-select-templates "Template editor Add the text-boxes, signature and auto-fill elements for the co…" at bounding box center [392, 336] width 523 height 511
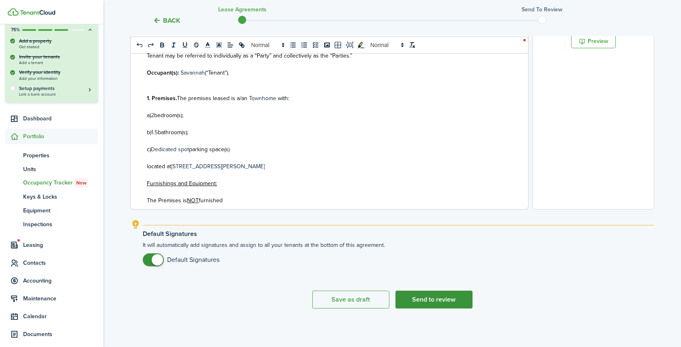
click at [417, 304] on button "Send to review" at bounding box center [433, 300] width 77 height 18
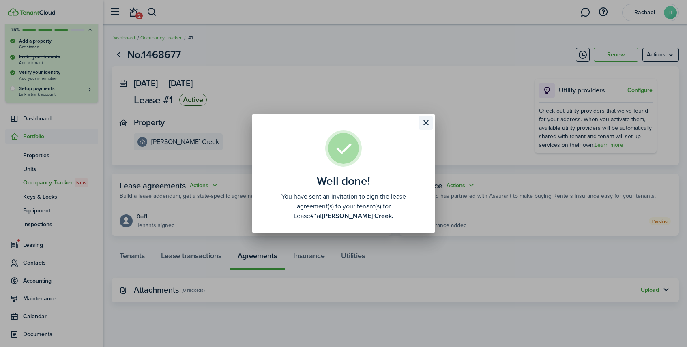
click at [427, 125] on button "Close modal" at bounding box center [426, 123] width 14 height 14
